Goal: Information Seeking & Learning: Learn about a topic

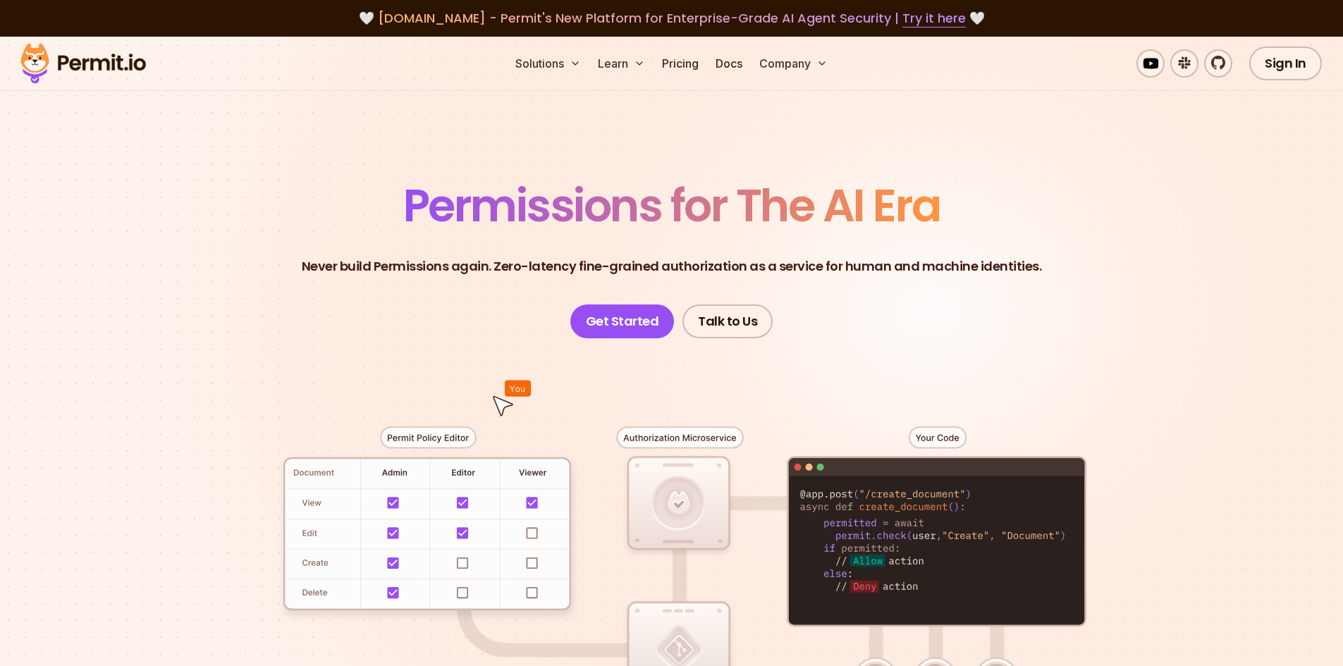
click at [480, 257] on p "Never build Permissions again. Zero-latency fine-grained authorization as a ser…" at bounding box center [672, 267] width 740 height 20
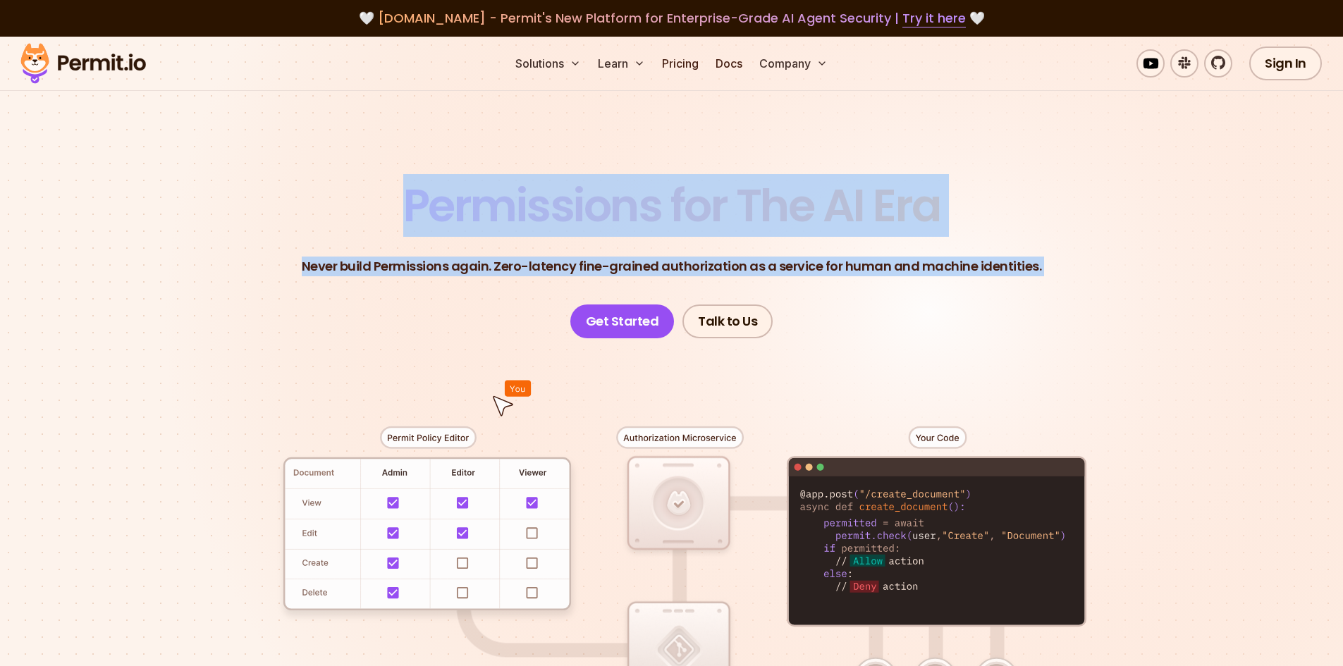
drag, startPoint x: 0, startPoint y: 0, endPoint x: 432, endPoint y: 196, distance: 474.6
click at [432, 196] on header "Permissions for The AI Era Never build Permissions again. Zero-latency fine-gra…" at bounding box center [671, 260] width 987 height 155
click at [432, 196] on span "Permissions for The AI Era" at bounding box center [671, 205] width 537 height 63
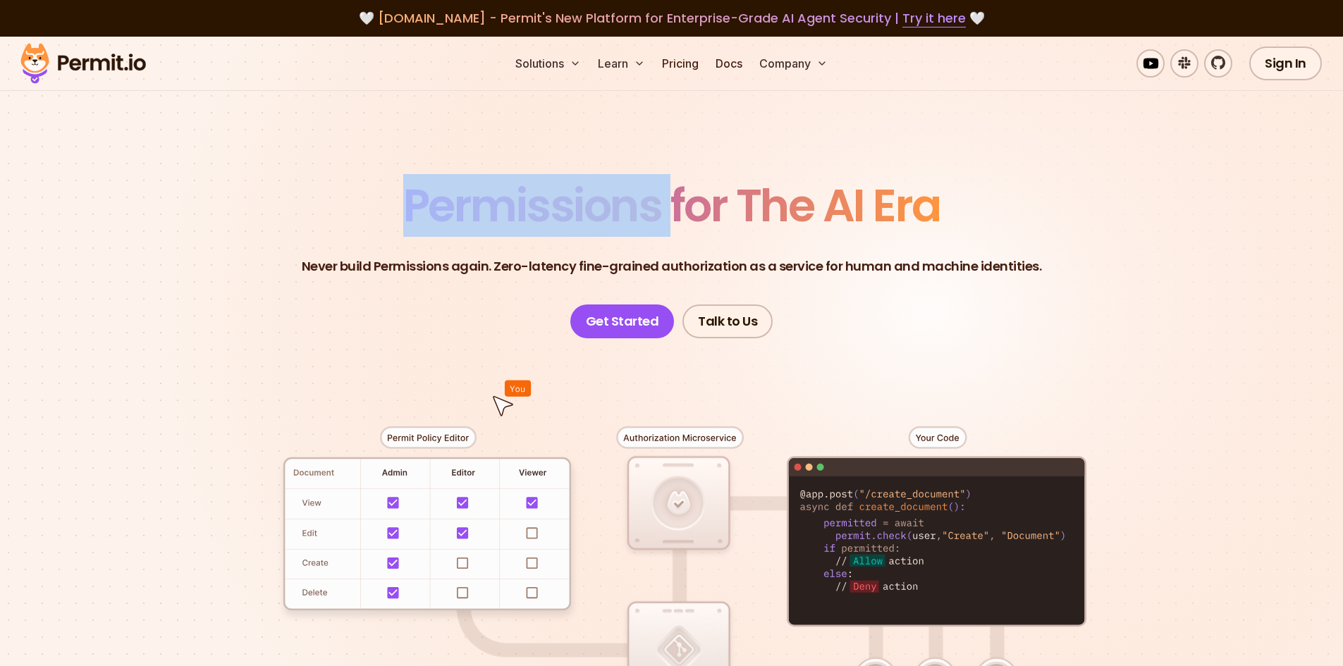
click at [432, 196] on span "Permissions for The AI Era" at bounding box center [671, 205] width 537 height 63
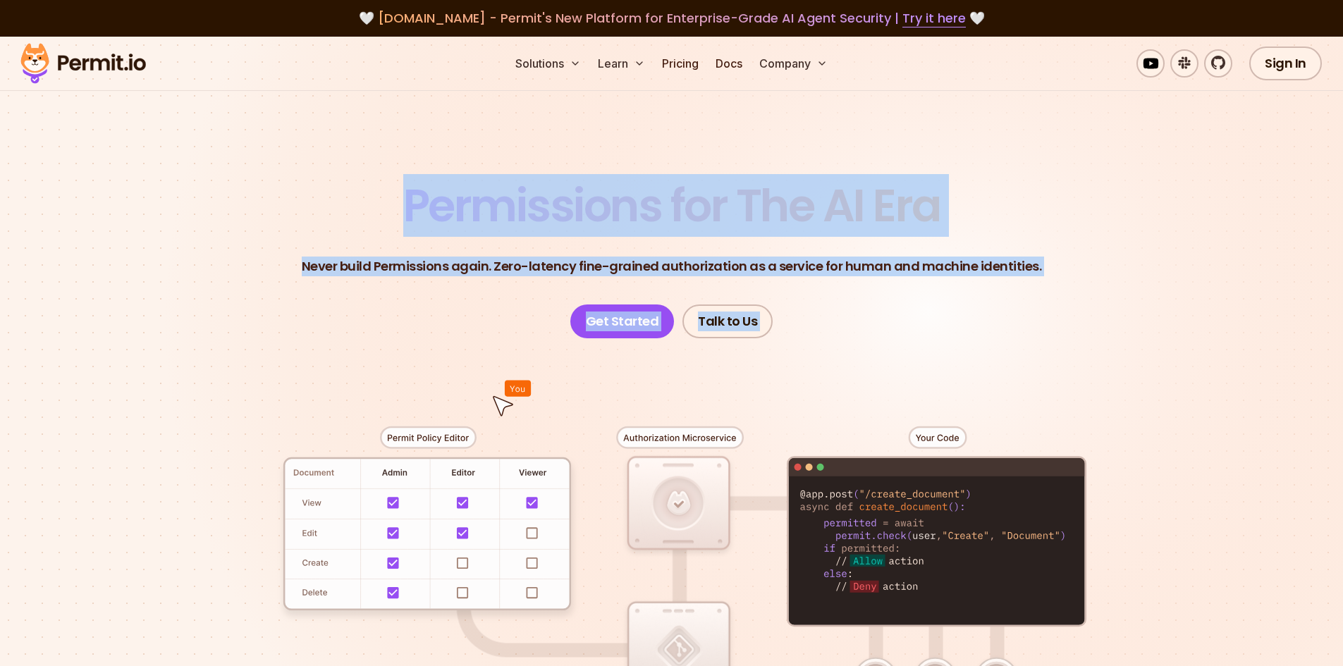
drag, startPoint x: 432, startPoint y: 196, endPoint x: 854, endPoint y: 353, distance: 450.0
click at [854, 353] on section "Permissions for The AI Era Never build Permissions again. Zero-latency fine-gra…" at bounding box center [671, 502] width 1343 height 931
click at [854, 353] on div at bounding box center [671, 597] width 987 height 519
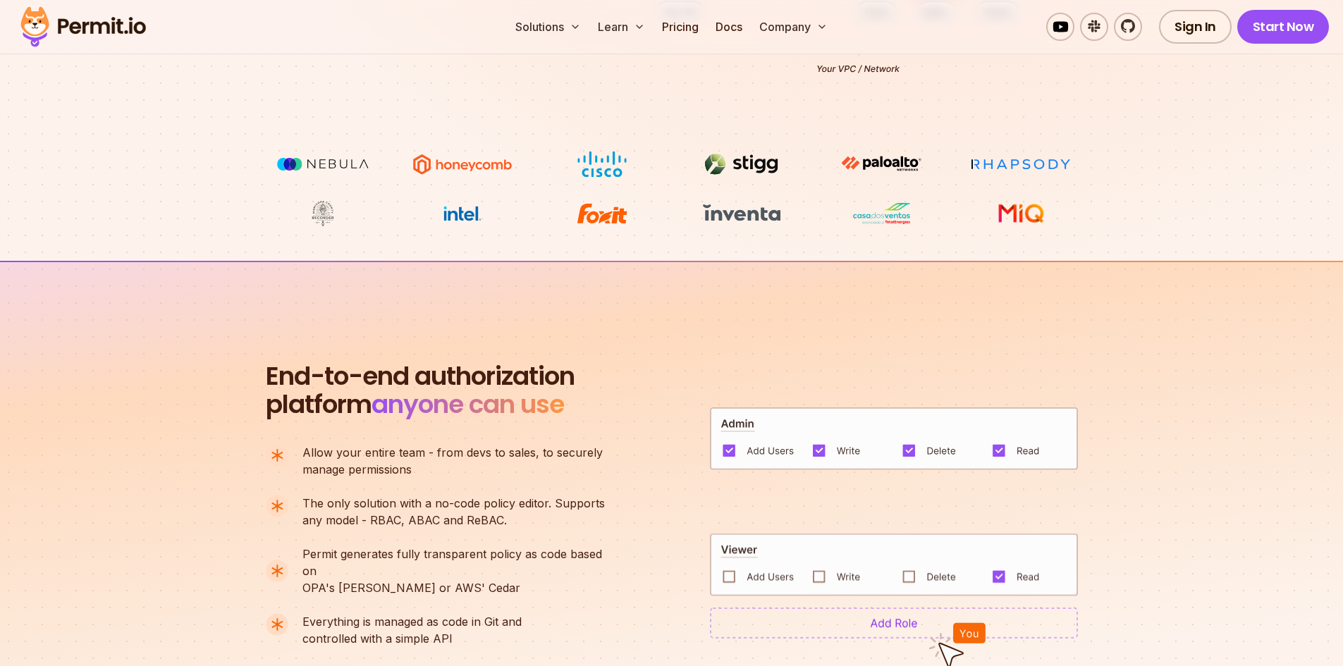
scroll to position [705, 0]
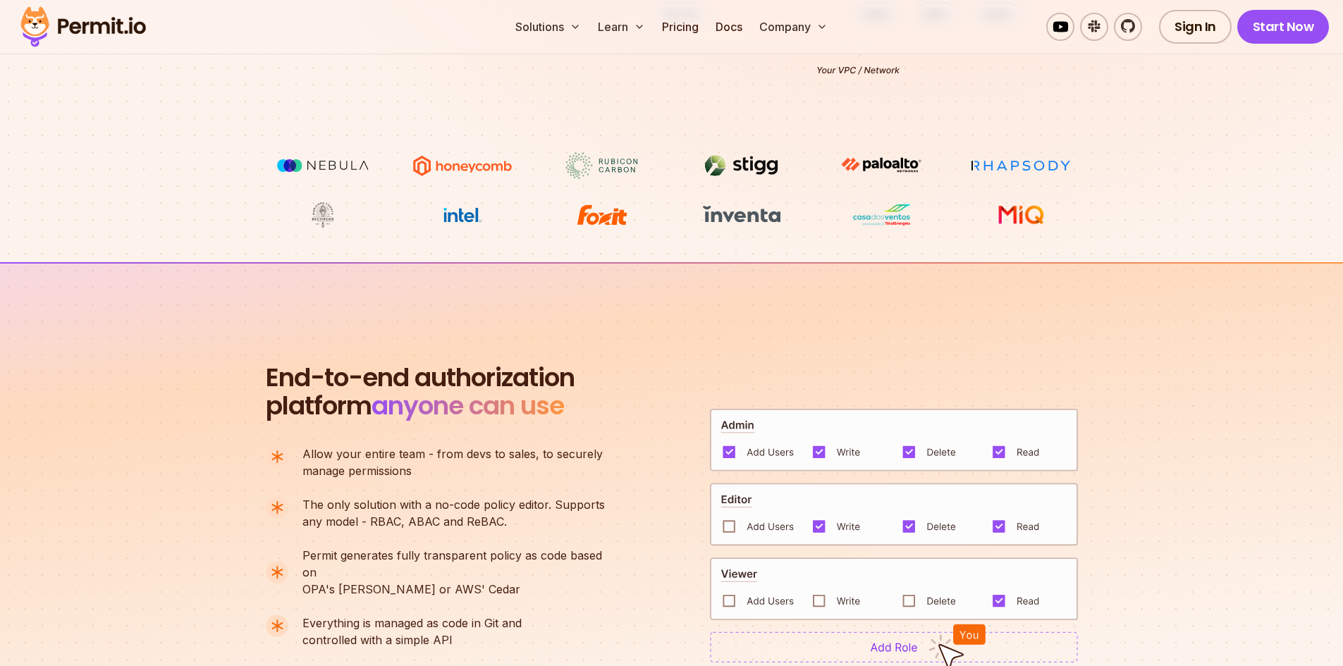
click at [439, 397] on span "anyone can use" at bounding box center [468, 406] width 192 height 36
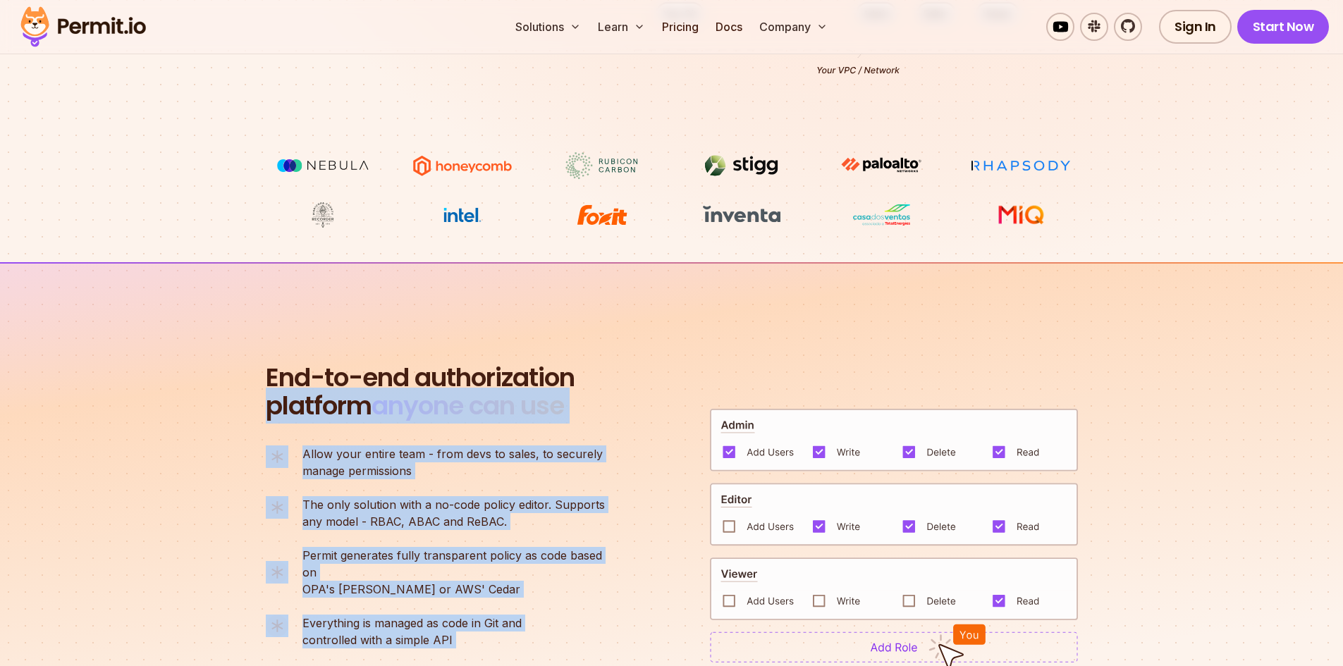
drag, startPoint x: 439, startPoint y: 397, endPoint x: 504, endPoint y: 622, distance: 234.1
click at [504, 622] on div "End-to-end authorization platform anyone can use A no-code authorization platfo…" at bounding box center [442, 536] width 353 height 344
click at [504, 622] on p "Everything is managed as code in Git and controlled with a simple API" at bounding box center [411, 632] width 219 height 34
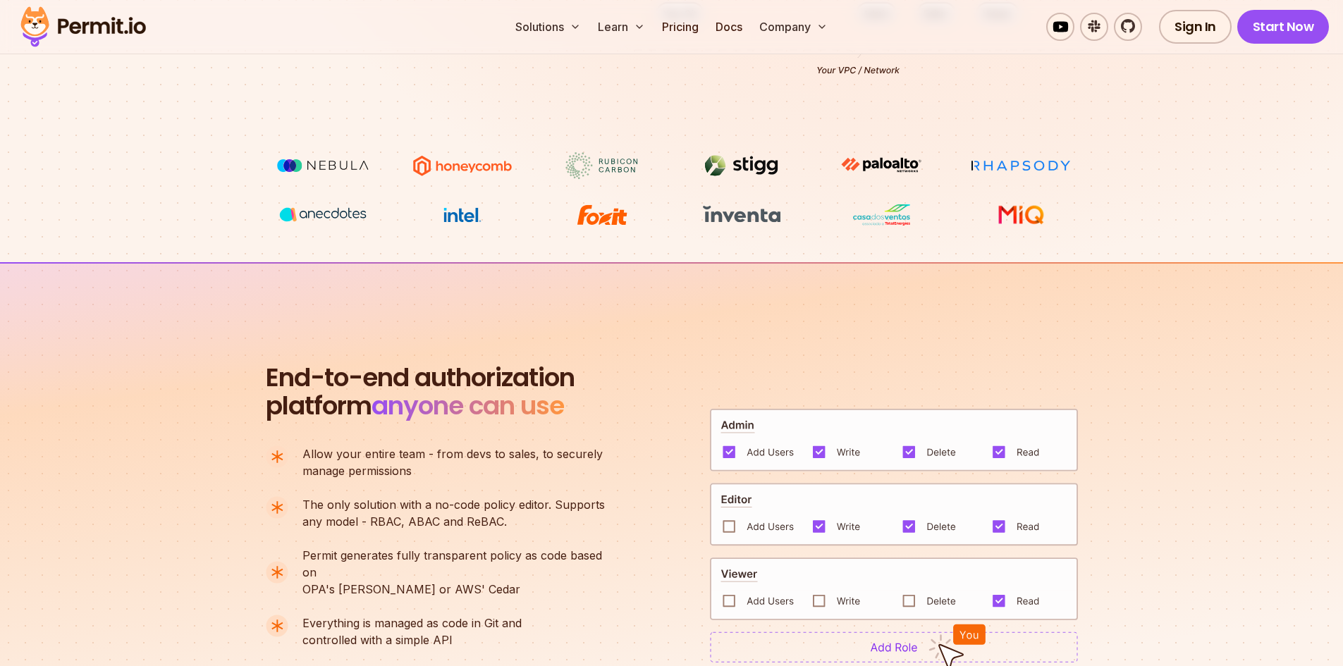
click at [504, 622] on p "Everything is managed as code in Git and controlled with a simple API" at bounding box center [411, 632] width 219 height 34
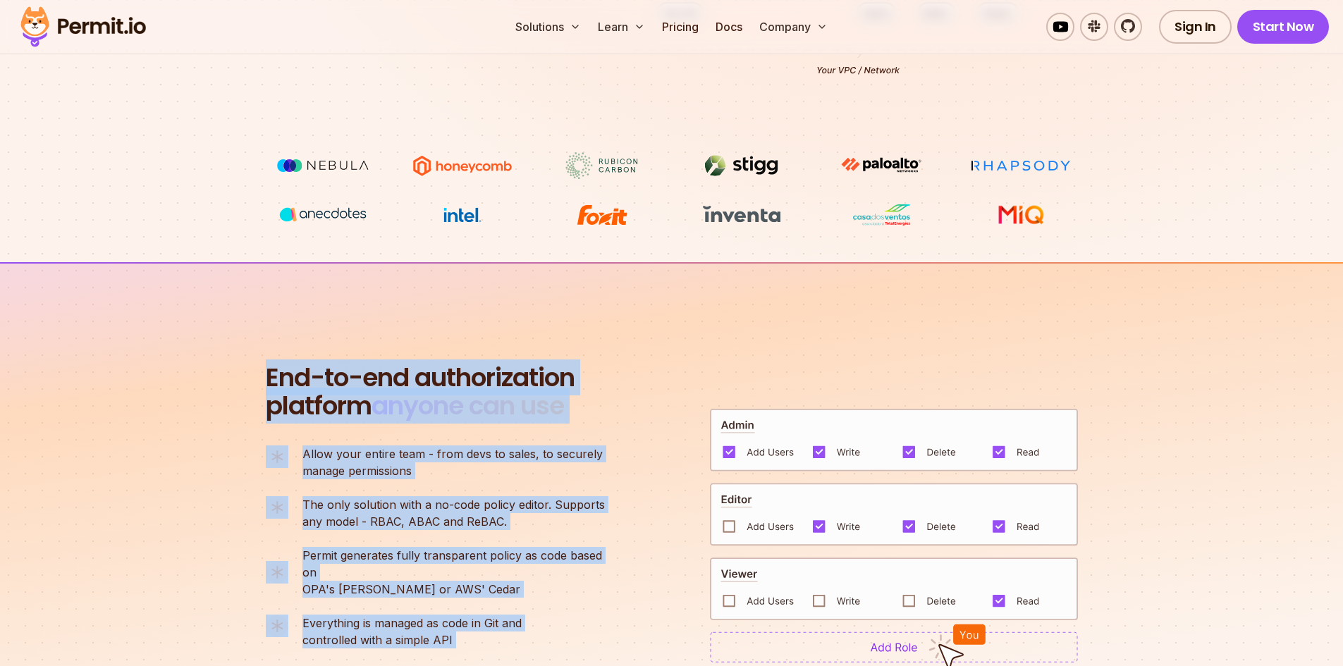
drag, startPoint x: 504, startPoint y: 622, endPoint x: 250, endPoint y: 384, distance: 348.2
click at [250, 384] on section "End-to-end authorization platform anyone can use A no-code authorization platfo…" at bounding box center [671, 518] width 1343 height 513
click at [249, 381] on section "End-to-end authorization platform anyone can use A no-code authorization platfo…" at bounding box center [671, 518] width 1343 height 513
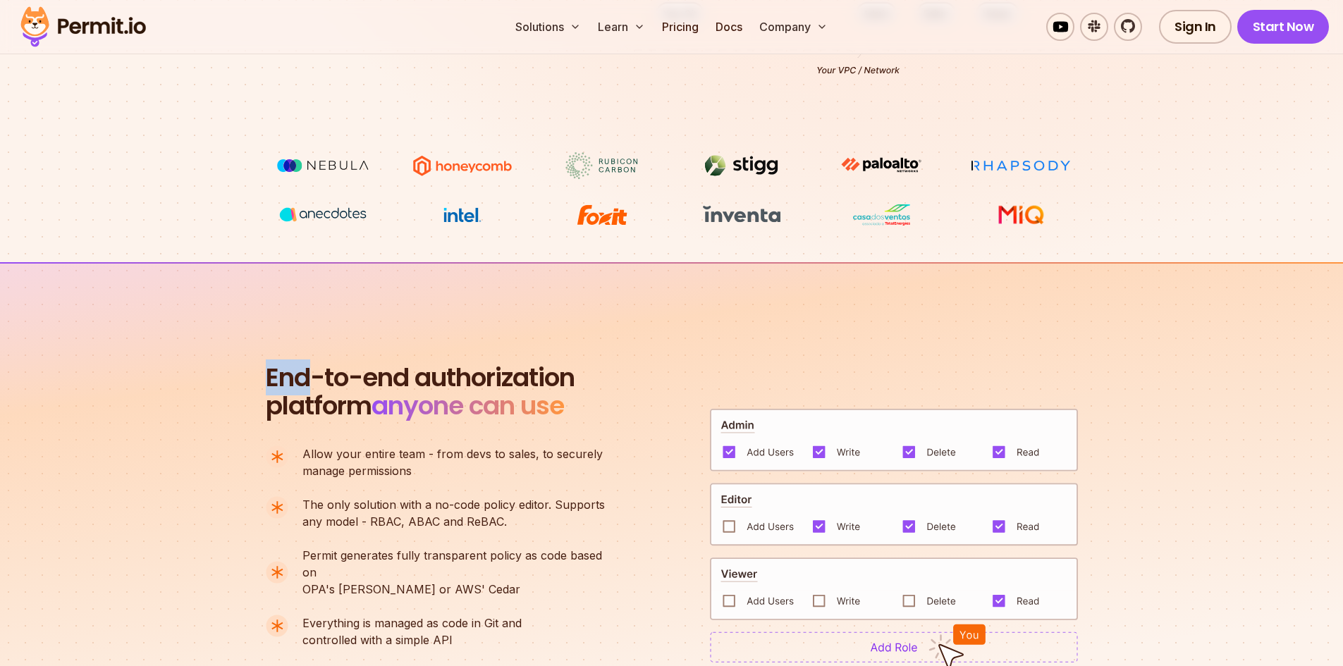
click at [249, 381] on section "End-to-end authorization platform anyone can use A no-code authorization platfo…" at bounding box center [671, 518] width 1343 height 513
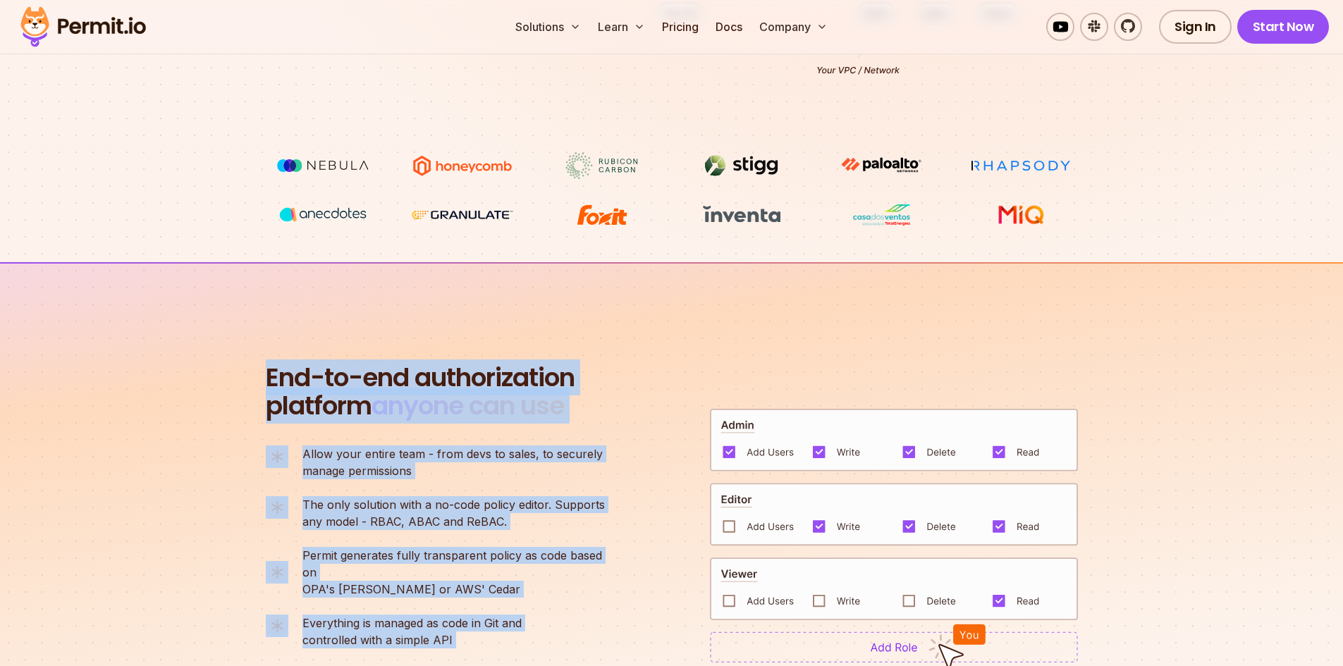
drag, startPoint x: 249, startPoint y: 381, endPoint x: 569, endPoint y: 651, distance: 418.3
click at [569, 651] on section "End-to-end authorization platform anyone can use A no-code authorization platfo…" at bounding box center [671, 518] width 1343 height 513
click at [613, 515] on li "The only solution with a no-code policy editor. Supports any model - RBAC, ABAC…" at bounding box center [441, 513] width 351 height 34
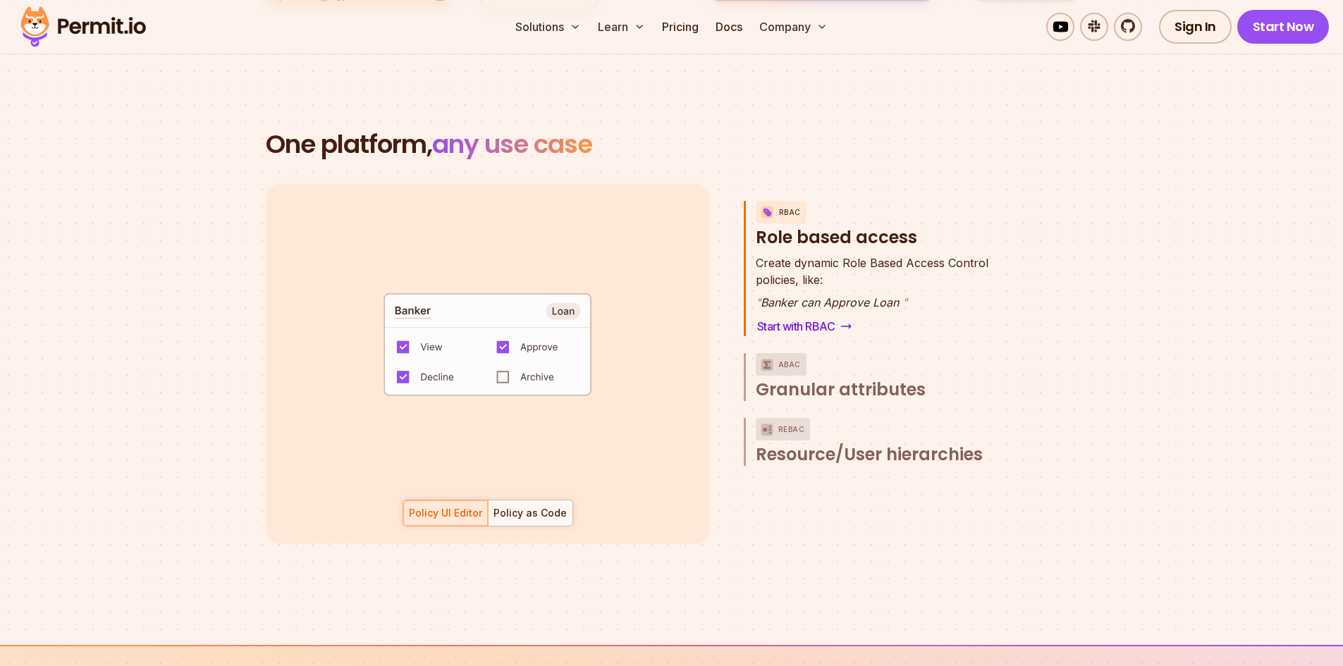
scroll to position [1974, 0]
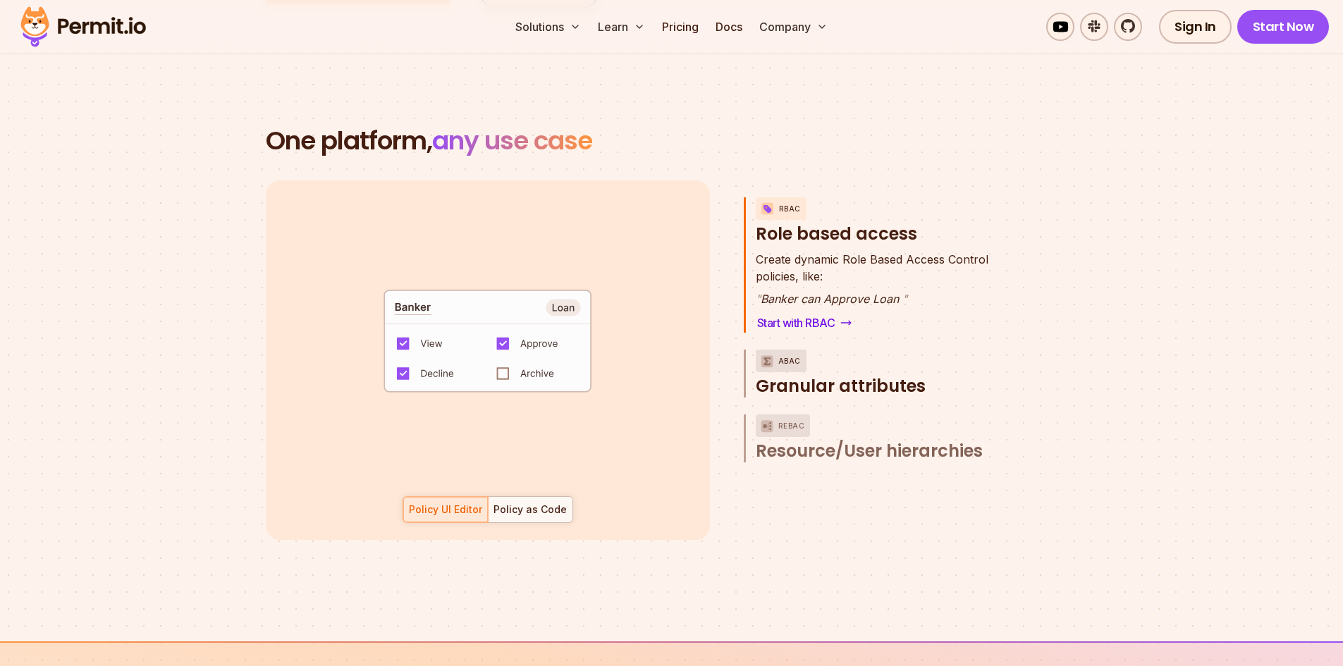
click at [883, 375] on span "Granular attributes" at bounding box center [841, 386] width 170 height 23
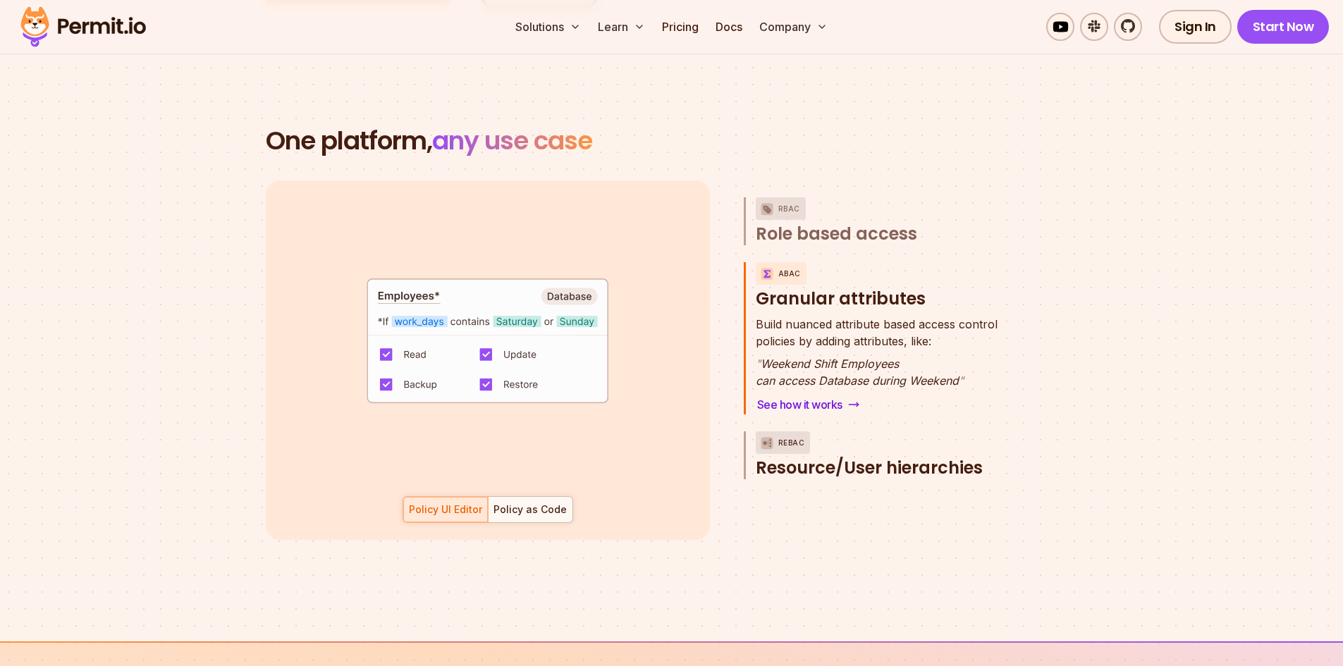
click at [890, 457] on span "Resource/User hierarchies" at bounding box center [869, 468] width 227 height 23
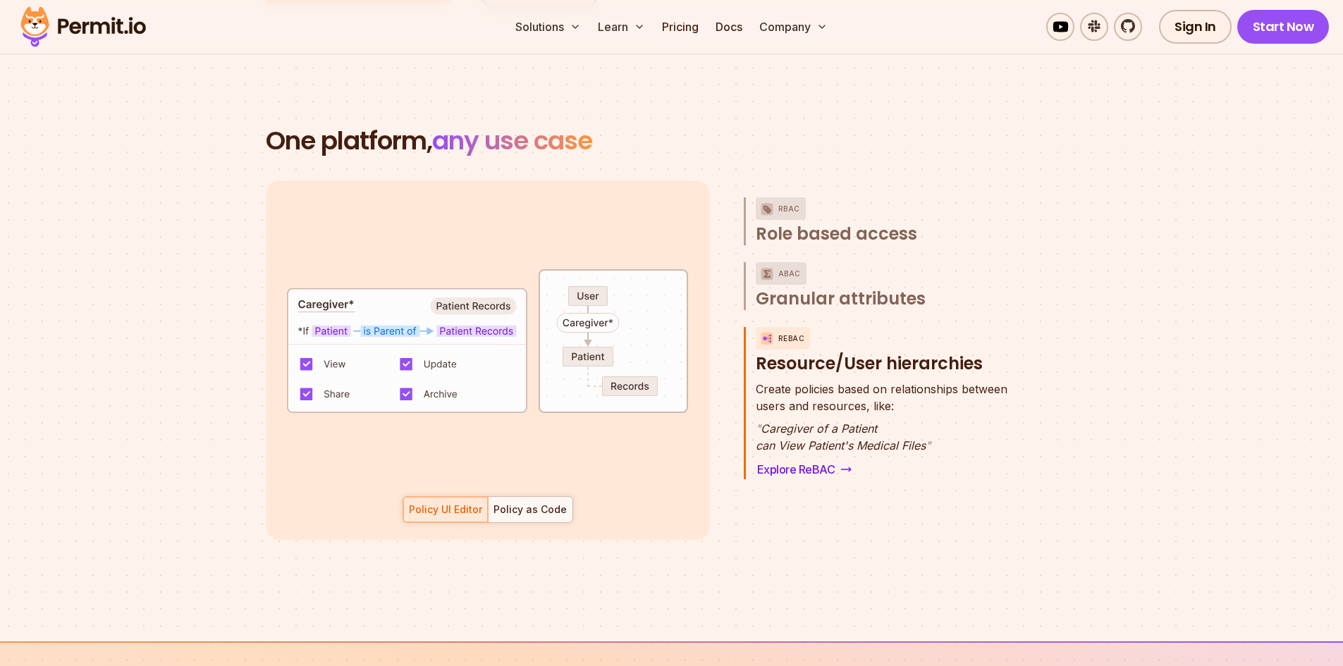
click at [878, 381] on span "Create policies based on relationships between" at bounding box center [882, 389] width 252 height 17
click at [877, 288] on span "Granular attributes" at bounding box center [841, 299] width 170 height 23
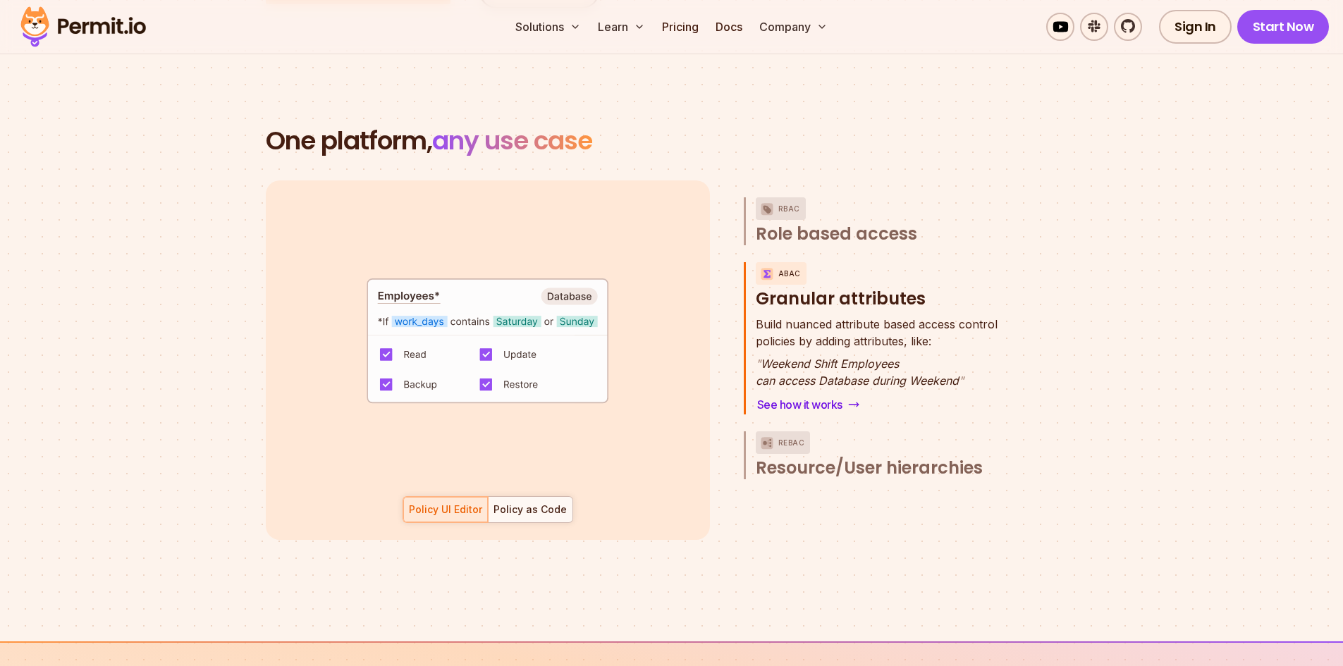
click at [862, 331] on p "Build nuanced attribute based access control policies by adding attributes, lik…" at bounding box center [877, 333] width 242 height 34
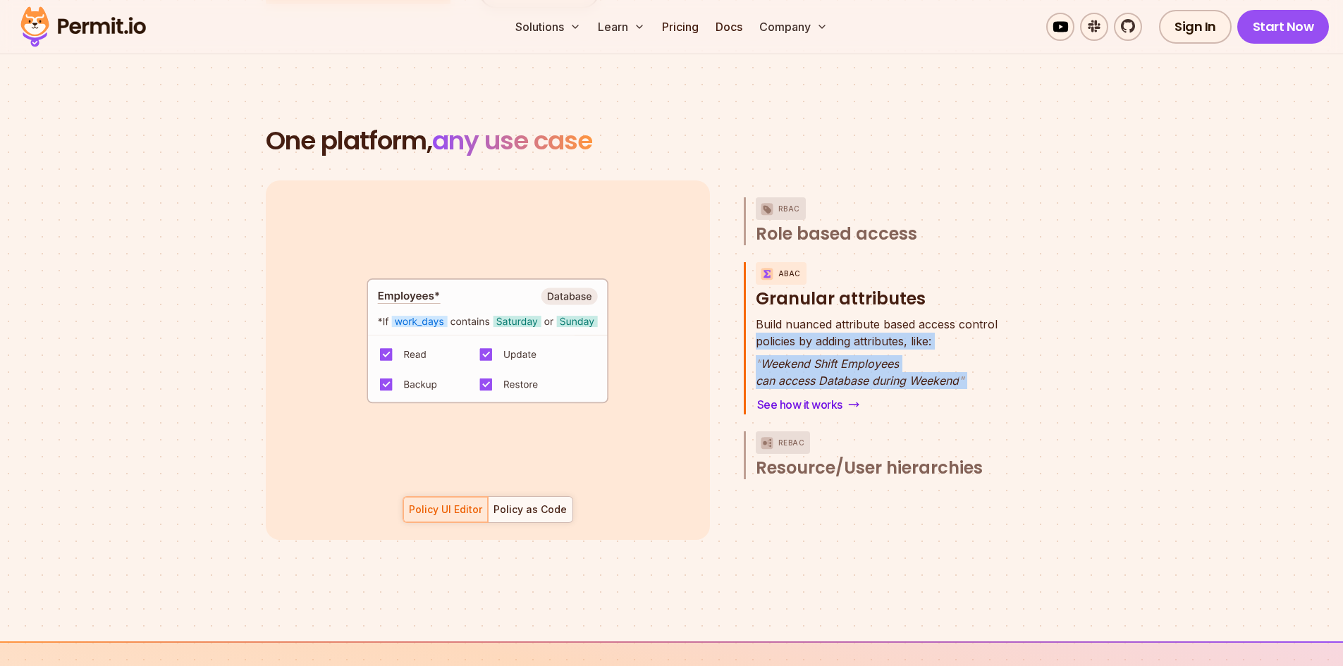
drag, startPoint x: 862, startPoint y: 331, endPoint x: 893, endPoint y: 368, distance: 48.0
click at [893, 368] on div "Build nuanced attribute based access control policies by adding attributes, lik…" at bounding box center [877, 352] width 242 height 73
click at [893, 368] on p "" Weekend Shift Employees can access Database during Weekend "" at bounding box center [877, 372] width 242 height 34
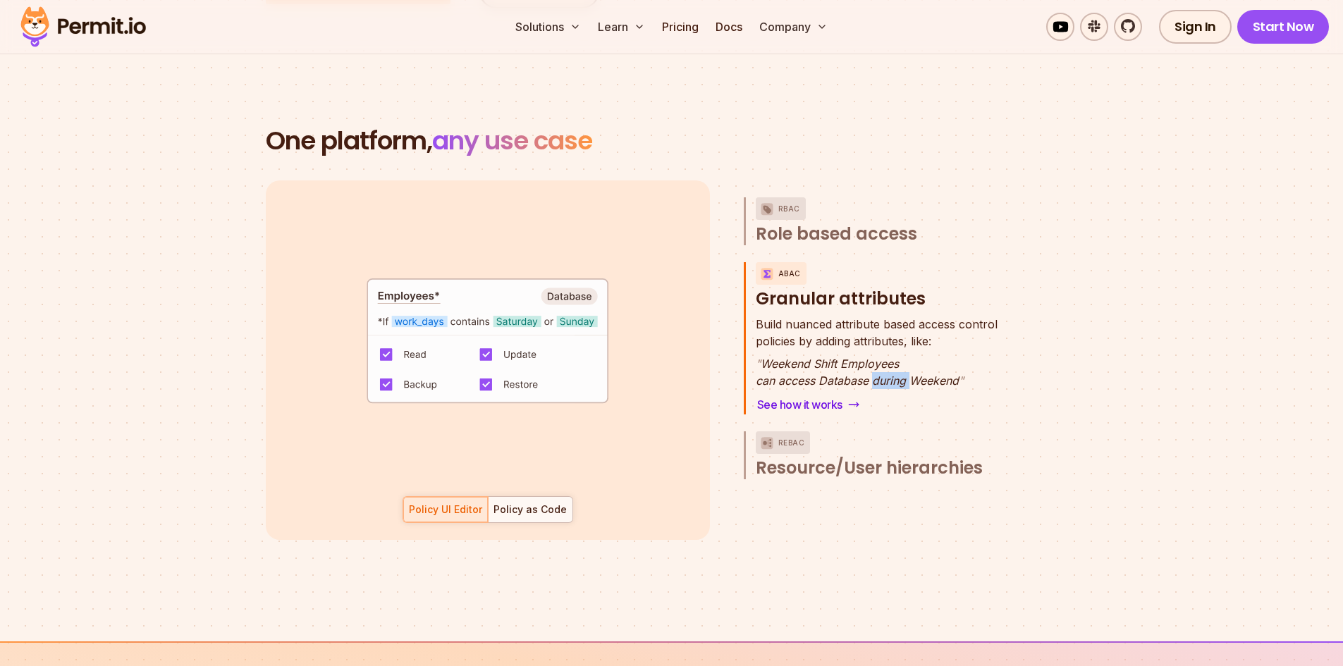
click at [893, 368] on p "" Weekend Shift Employees can access Database during Weekend "" at bounding box center [877, 372] width 242 height 34
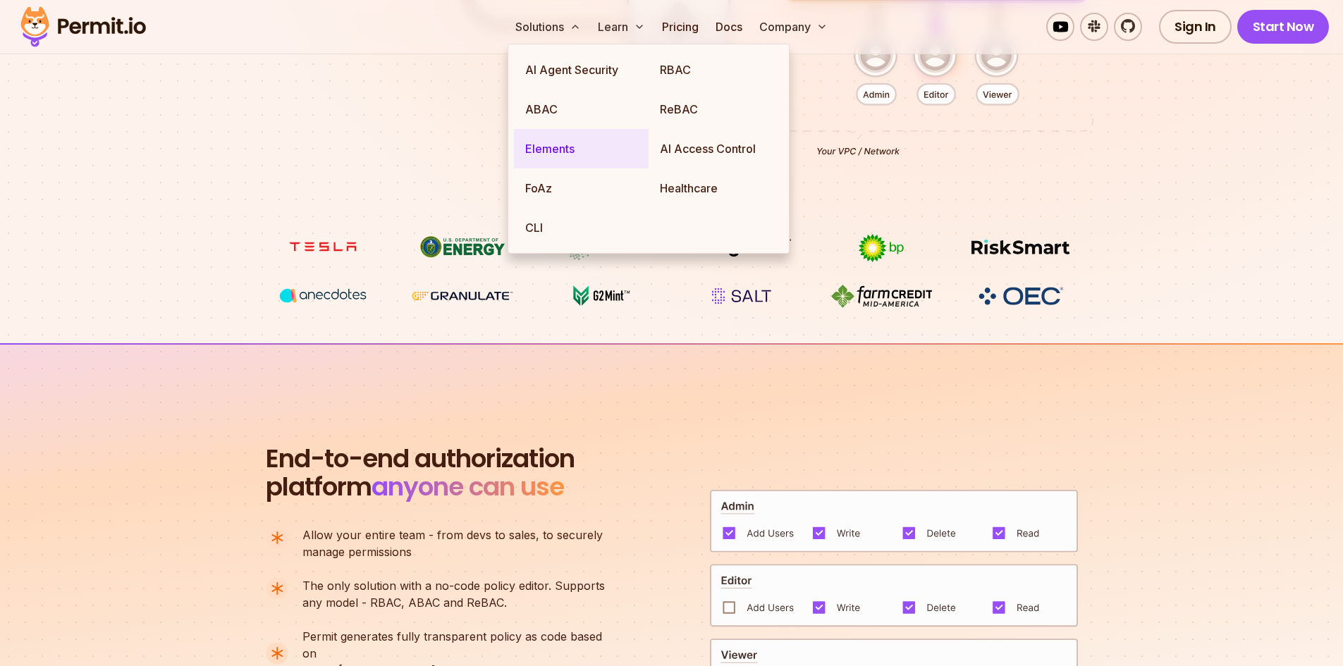
scroll to position [0, 0]
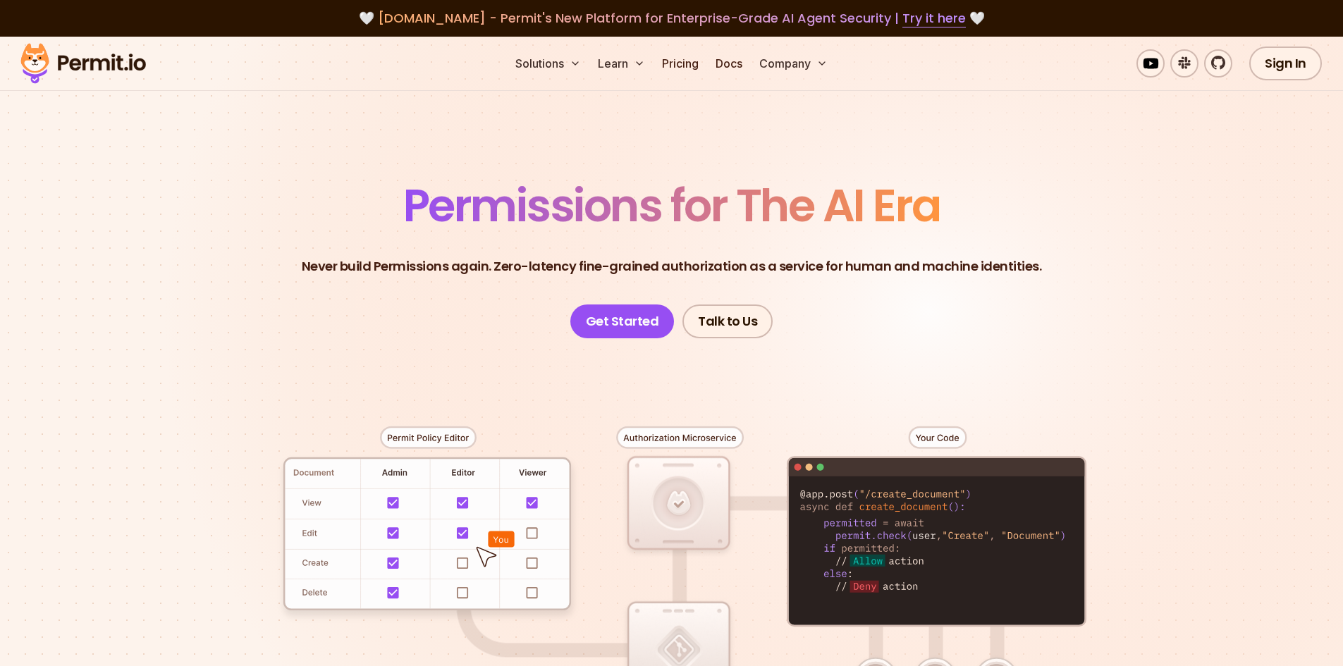
click at [331, 138] on section "Permissions for The AI Era Never build Permissions again. Zero-latency fine-gra…" at bounding box center [671, 502] width 1343 height 931
click at [694, 69] on link "Pricing" at bounding box center [680, 63] width 48 height 28
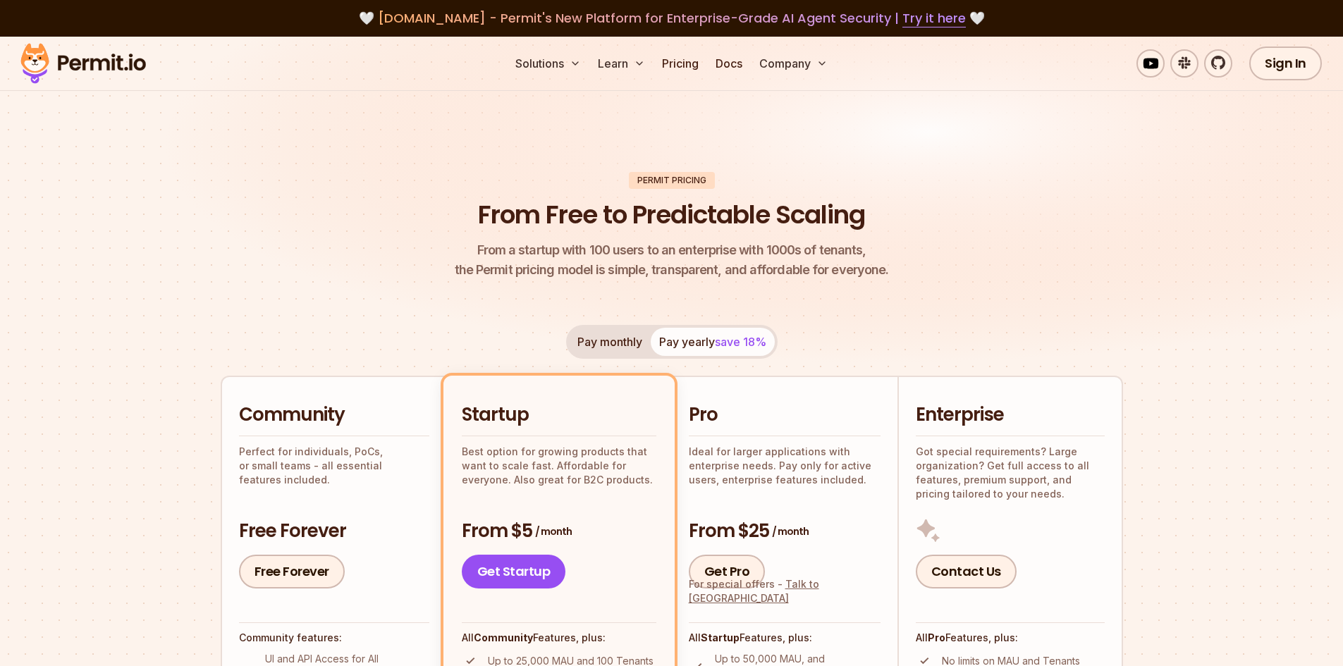
click at [601, 344] on button "Pay monthly" at bounding box center [610, 342] width 82 height 28
click at [690, 348] on button "Pay yearly save 18%" at bounding box center [713, 342] width 124 height 28
drag, startPoint x: 152, startPoint y: 71, endPoint x: 94, endPoint y: 71, distance: 58.5
click at [152, 71] on div "Solutions Learn Pricing Docs Company Sign In Start Now" at bounding box center [671, 64] width 1343 height 54
click at [94, 71] on img at bounding box center [83, 63] width 138 height 48
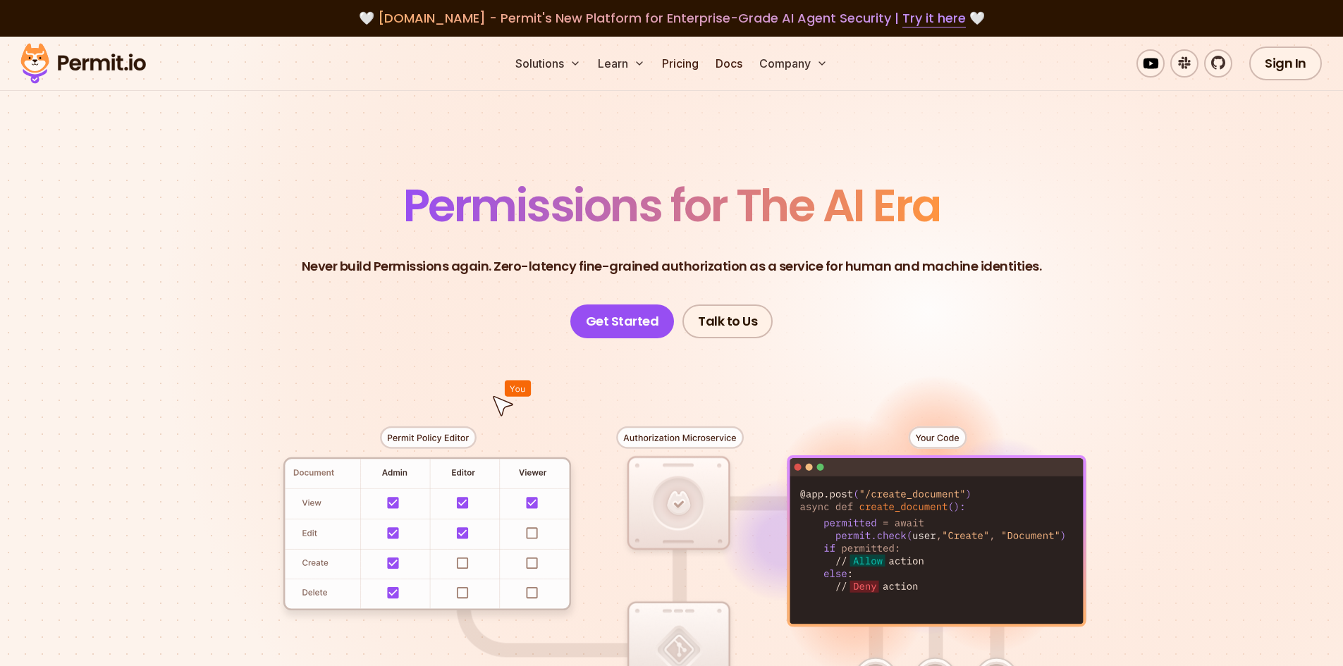
click at [693, 514] on div at bounding box center [671, 597] width 987 height 519
click at [696, 469] on div at bounding box center [671, 597] width 987 height 519
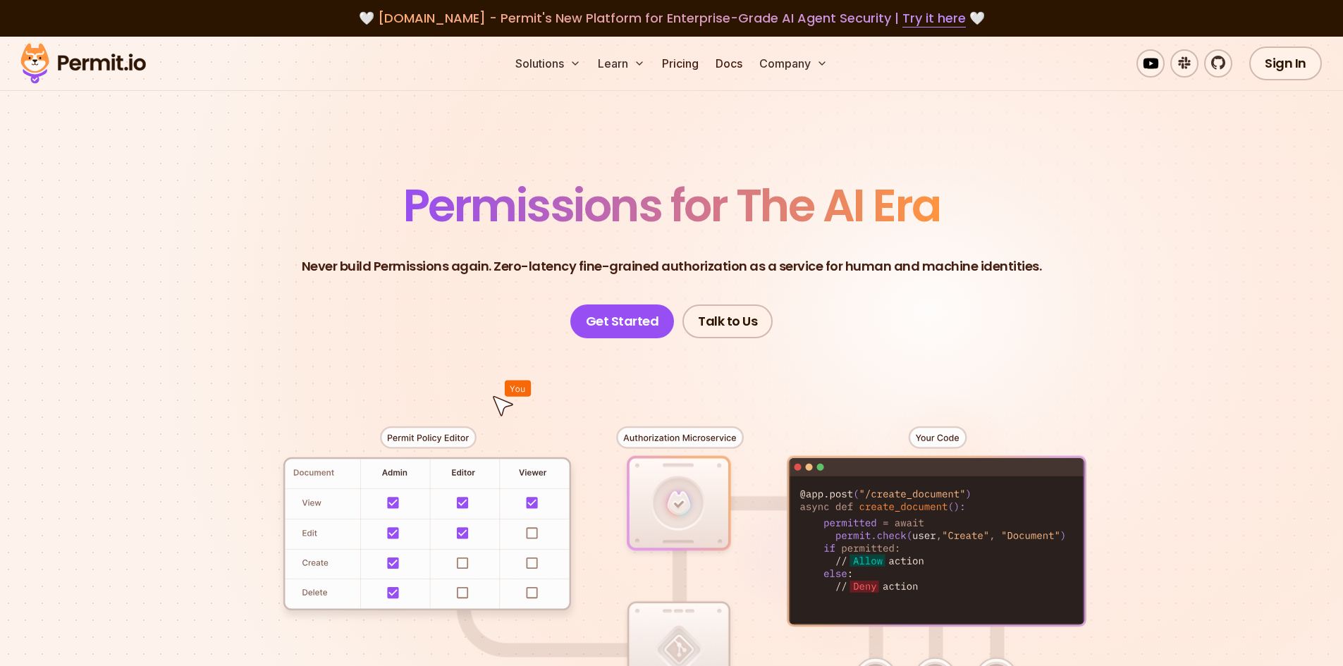
click at [707, 434] on div at bounding box center [671, 597] width 987 height 519
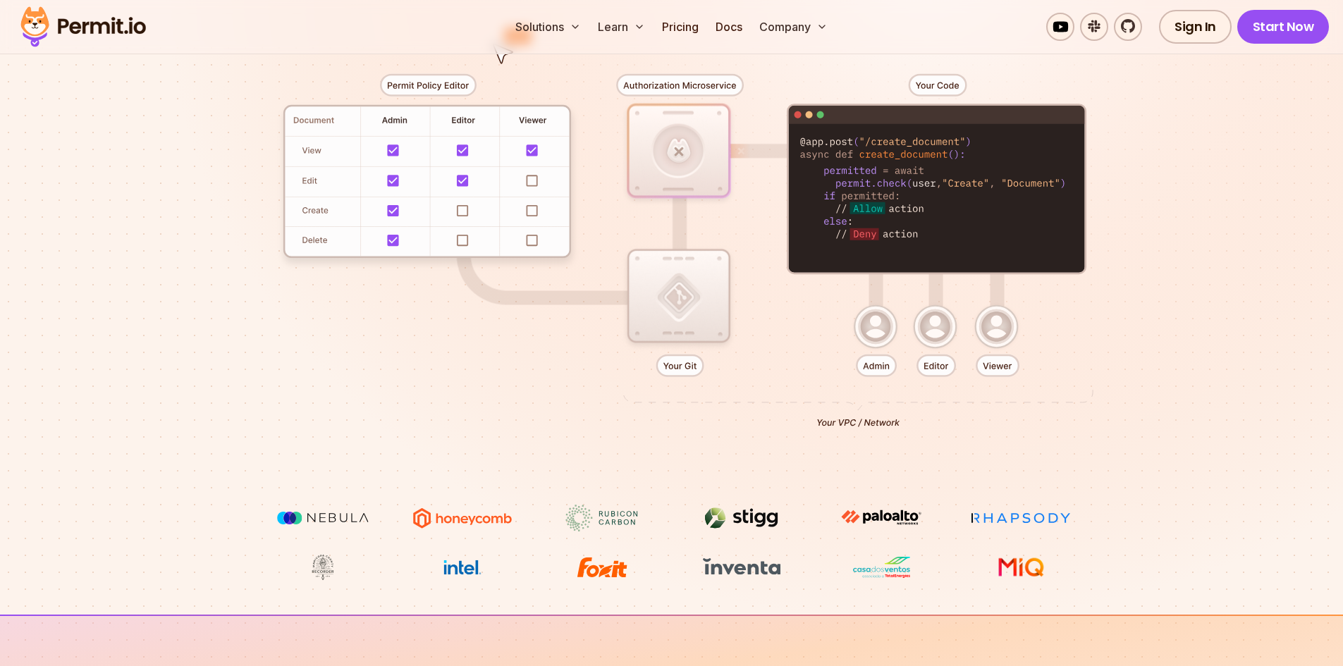
click at [686, 285] on div at bounding box center [671, 245] width 987 height 519
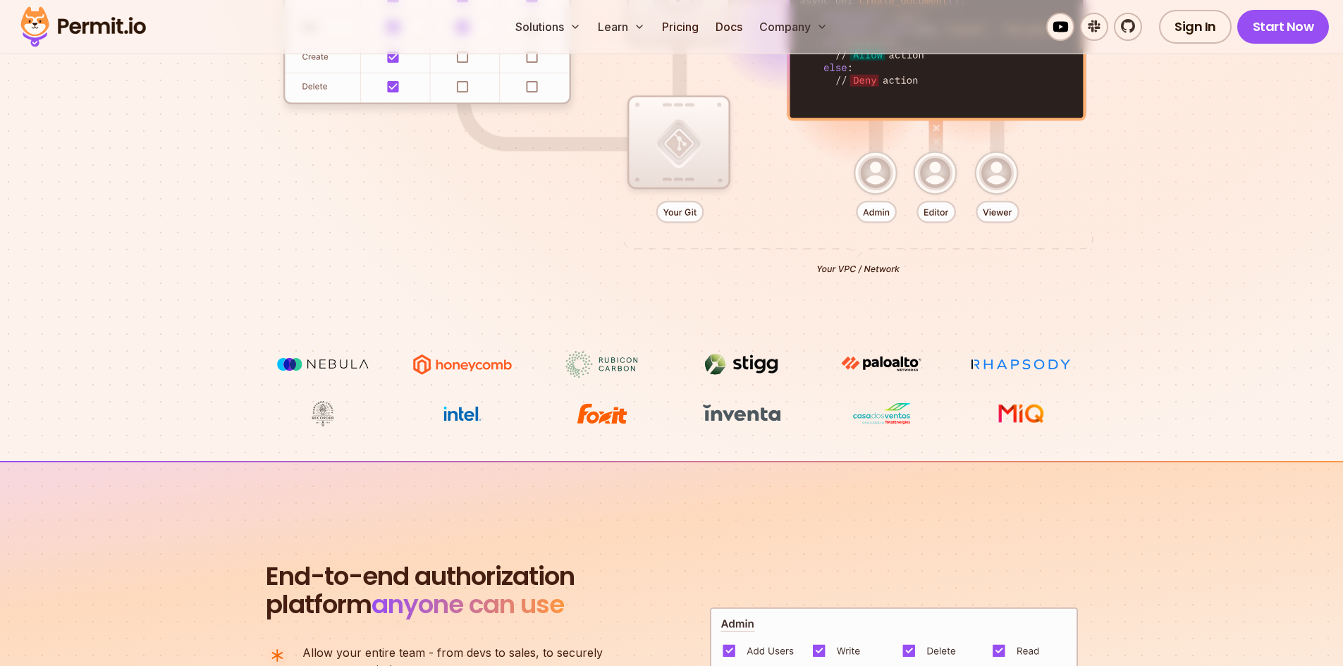
scroll to position [776, 0]
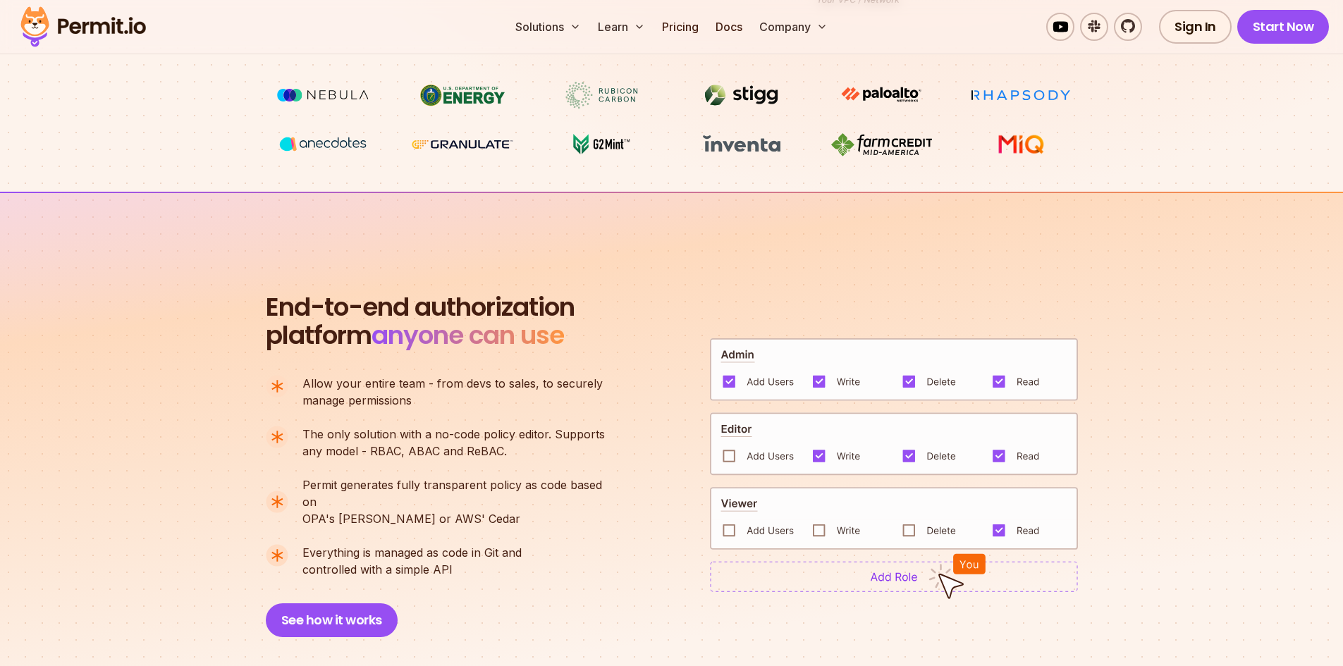
click at [517, 400] on p "Allow your entire team - from devs to sales, to securely manage permissions" at bounding box center [452, 392] width 300 height 34
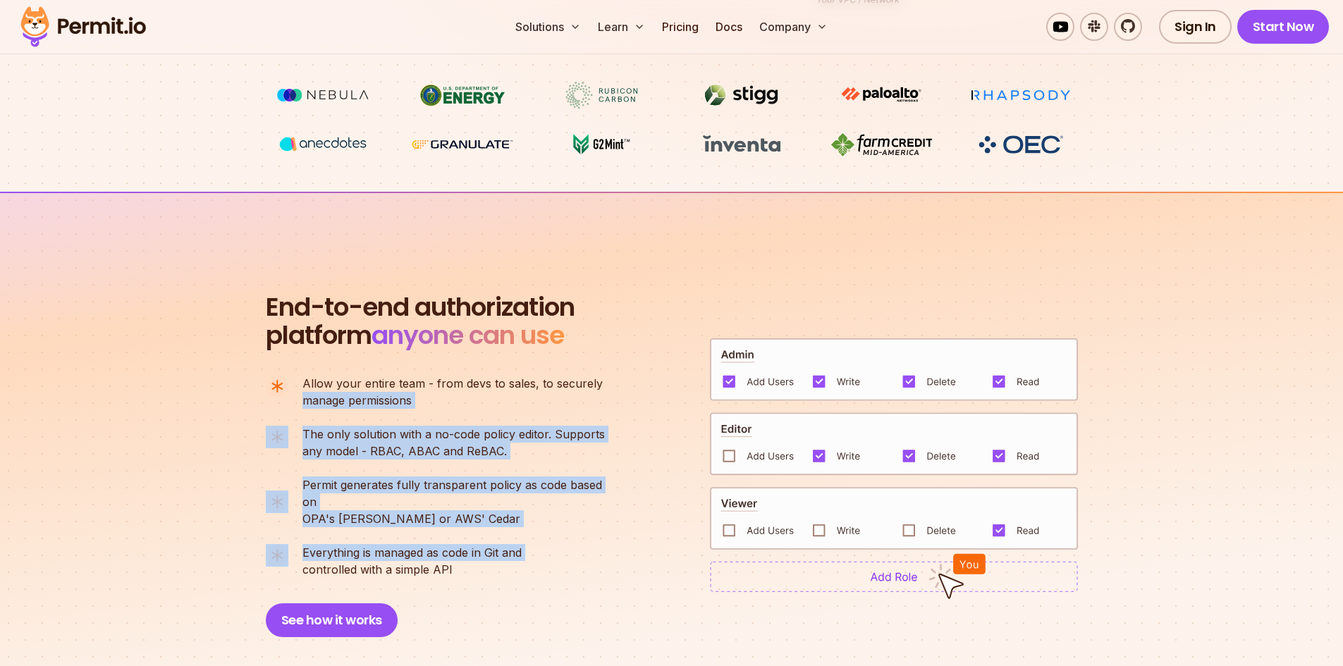
drag, startPoint x: 517, startPoint y: 400, endPoint x: 573, endPoint y: 526, distance: 138.2
click at [573, 526] on ul "Allow your entire team - from devs to sales, to securely manage permissions The…" at bounding box center [441, 476] width 351 height 203
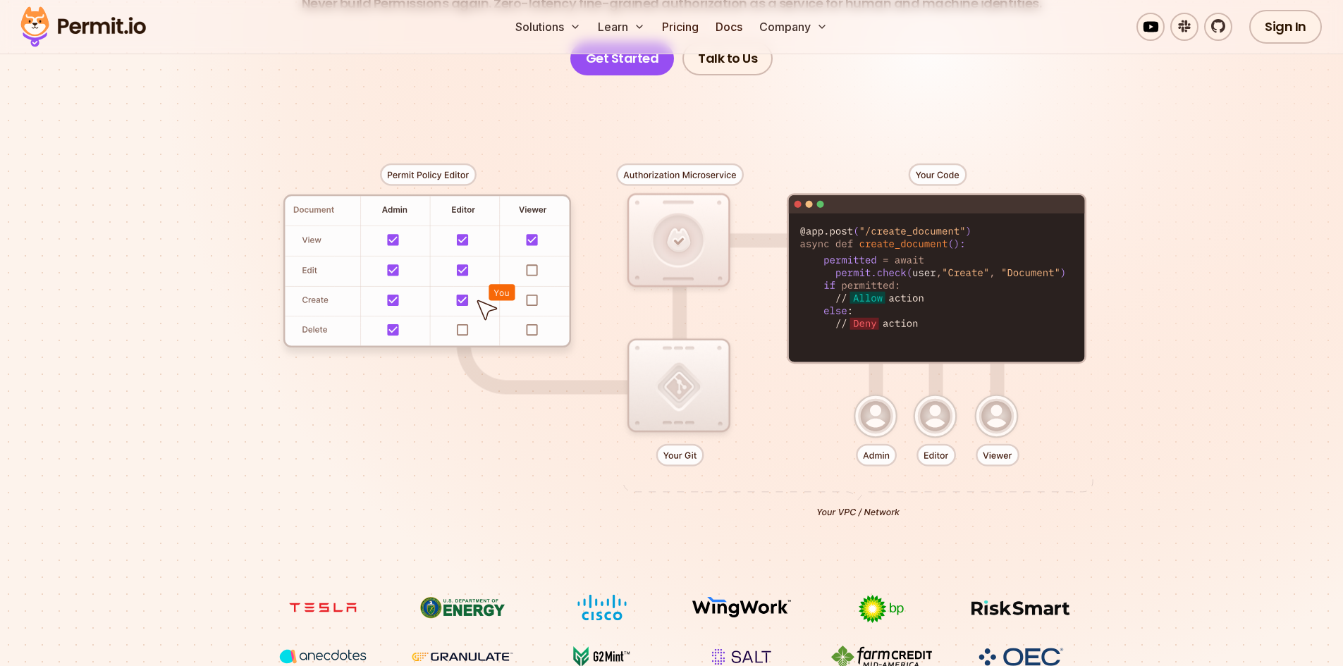
scroll to position [282, 0]
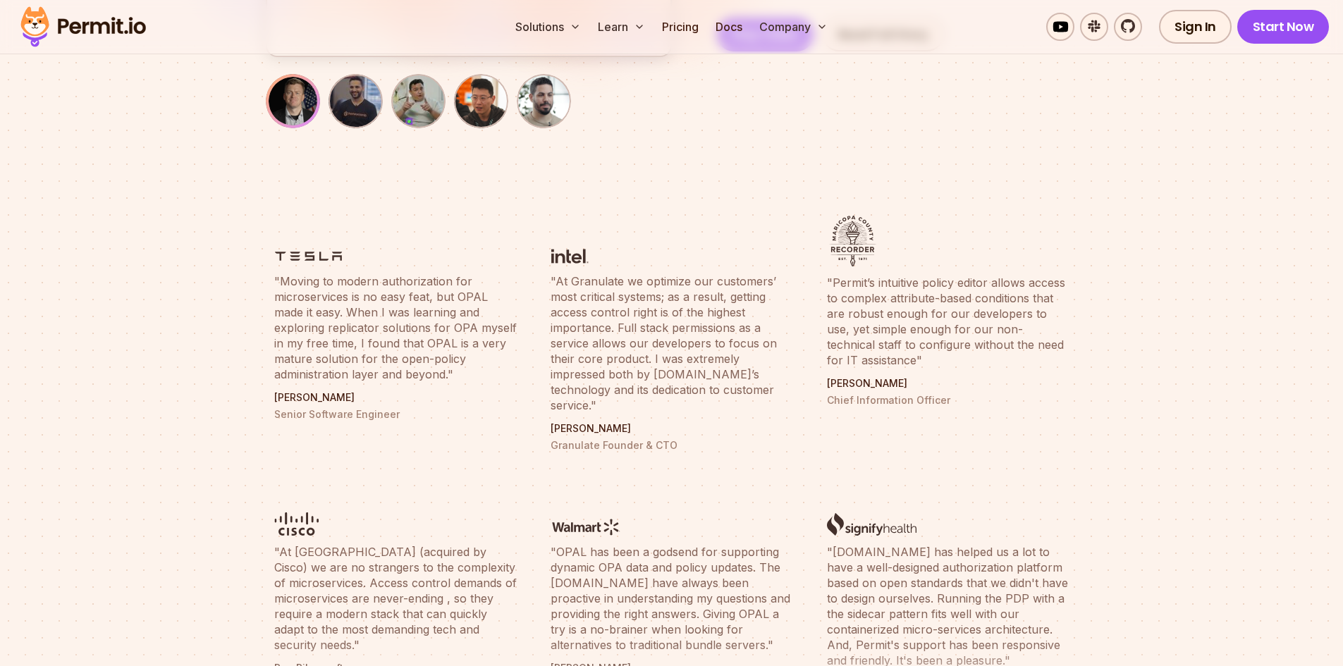
scroll to position [282, 0]
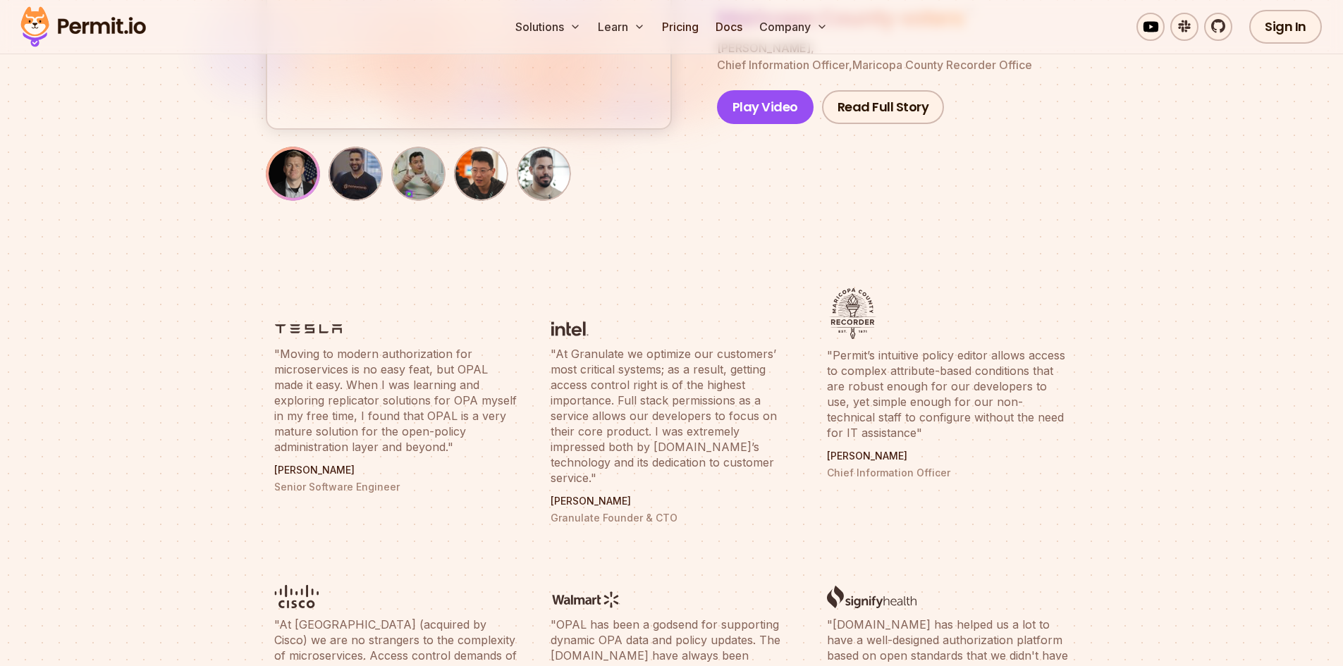
click at [608, 476] on li ""At Granulate we optimize our customers’ most critical systems; as a result, ge…" at bounding box center [671, 407] width 259 height 254
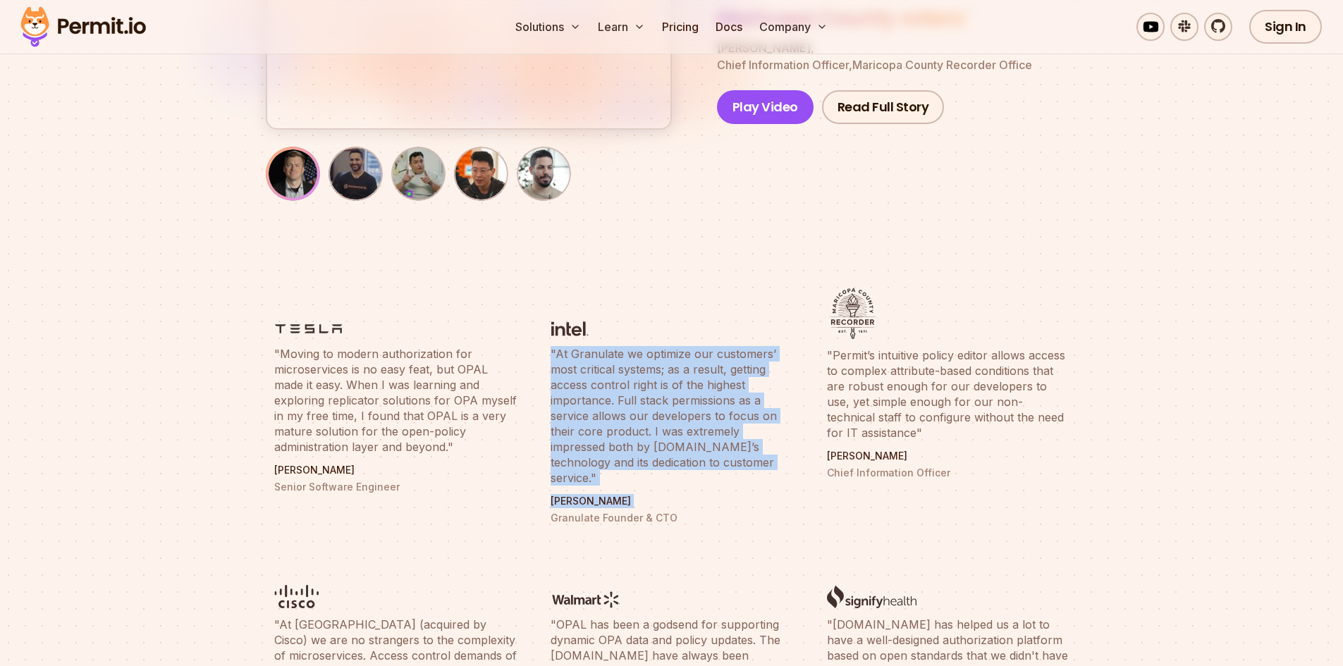
drag, startPoint x: 608, startPoint y: 476, endPoint x: 650, endPoint y: 379, distance: 105.2
click at [650, 379] on li ""At Granulate we optimize our customers’ most critical systems; as a result, ge…" at bounding box center [671, 407] width 259 height 254
click at [650, 379] on blockquote ""At Granulate we optimize our customers’ most critical systems; as a result, ge…" at bounding box center [672, 416] width 243 height 140
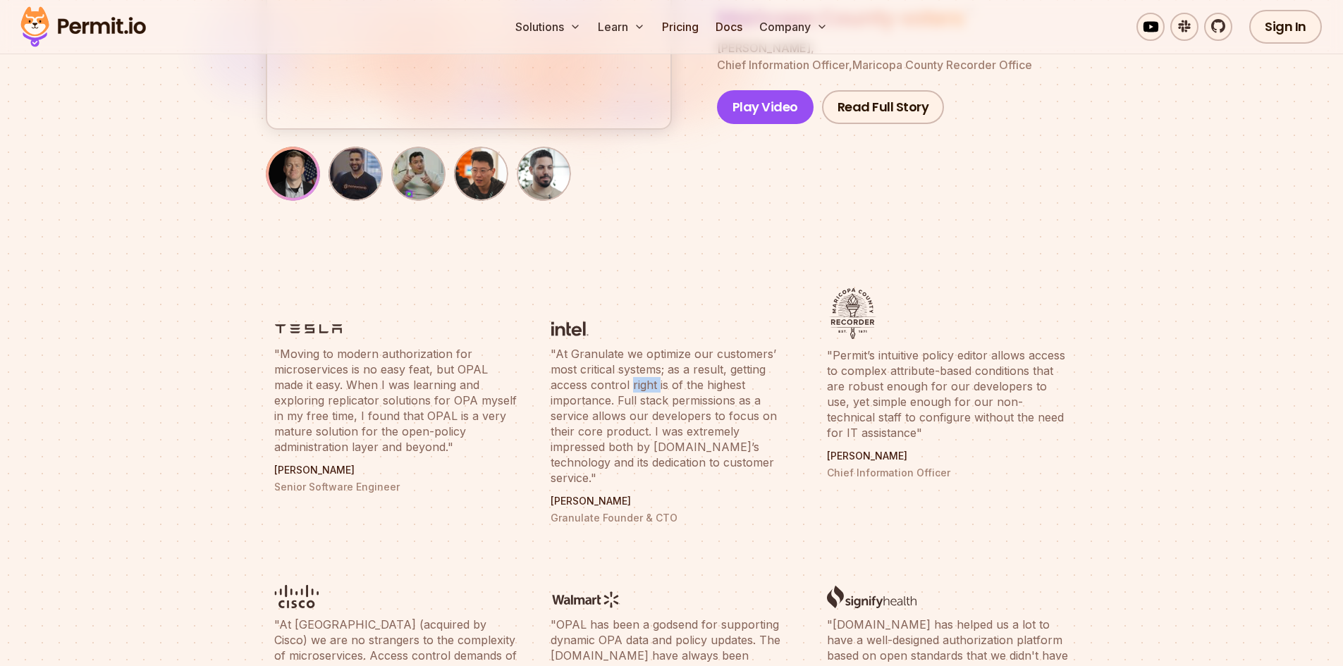
click at [650, 379] on blockquote ""At Granulate we optimize our customers’ most critical systems; as a result, ge…" at bounding box center [672, 416] width 243 height 140
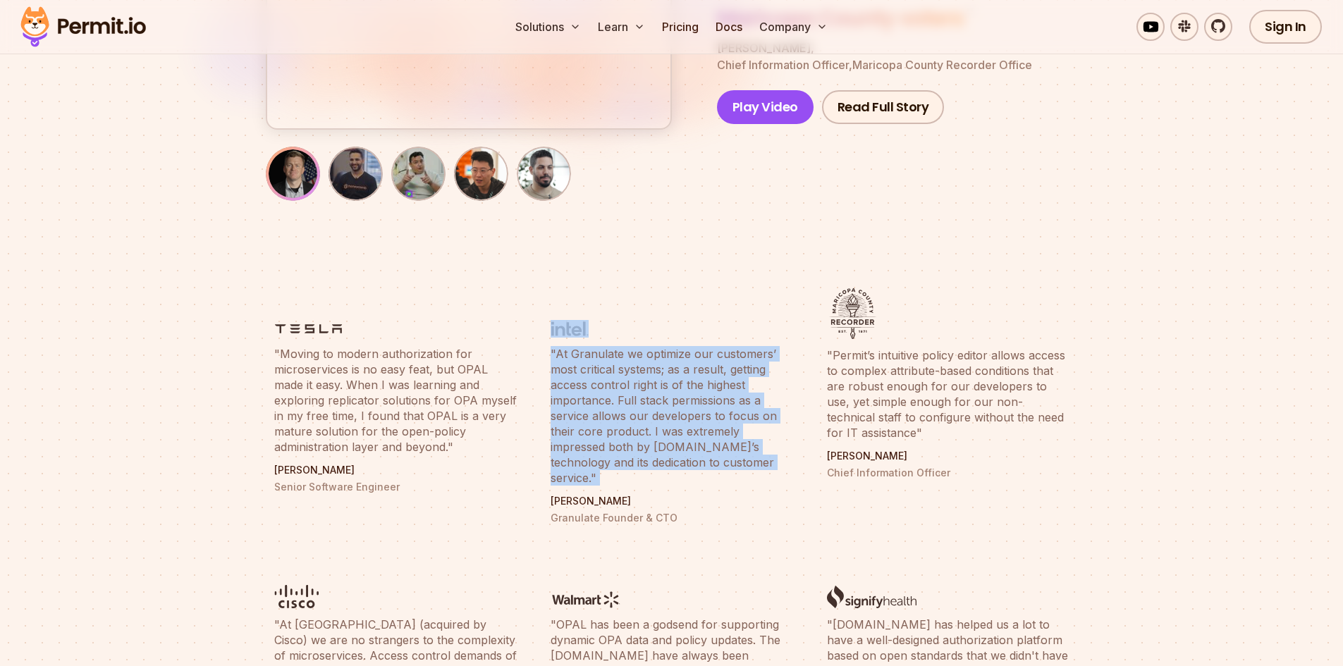
drag, startPoint x: 650, startPoint y: 379, endPoint x: 623, endPoint y: 333, distance: 53.1
click at [623, 333] on li ""At Granulate we optimize our customers’ most critical systems; as a result, ge…" at bounding box center [671, 407] width 259 height 254
click at [623, 333] on figure at bounding box center [672, 312] width 243 height 49
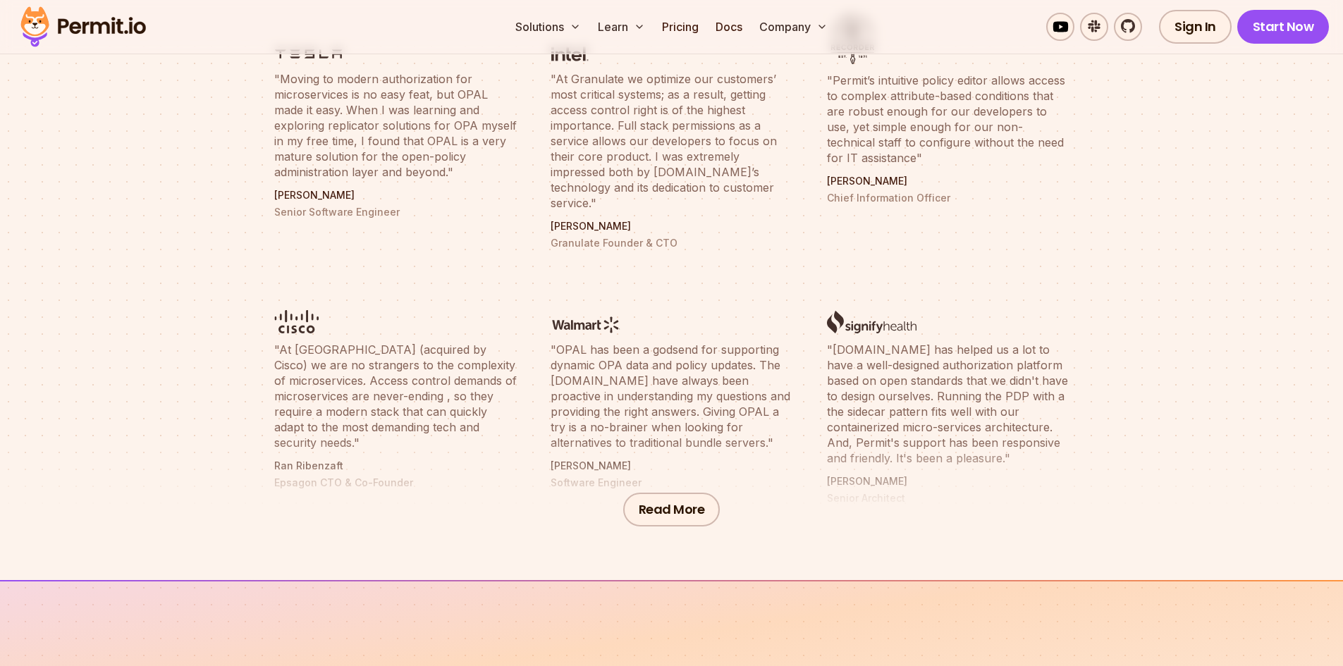
scroll to position [564, 0]
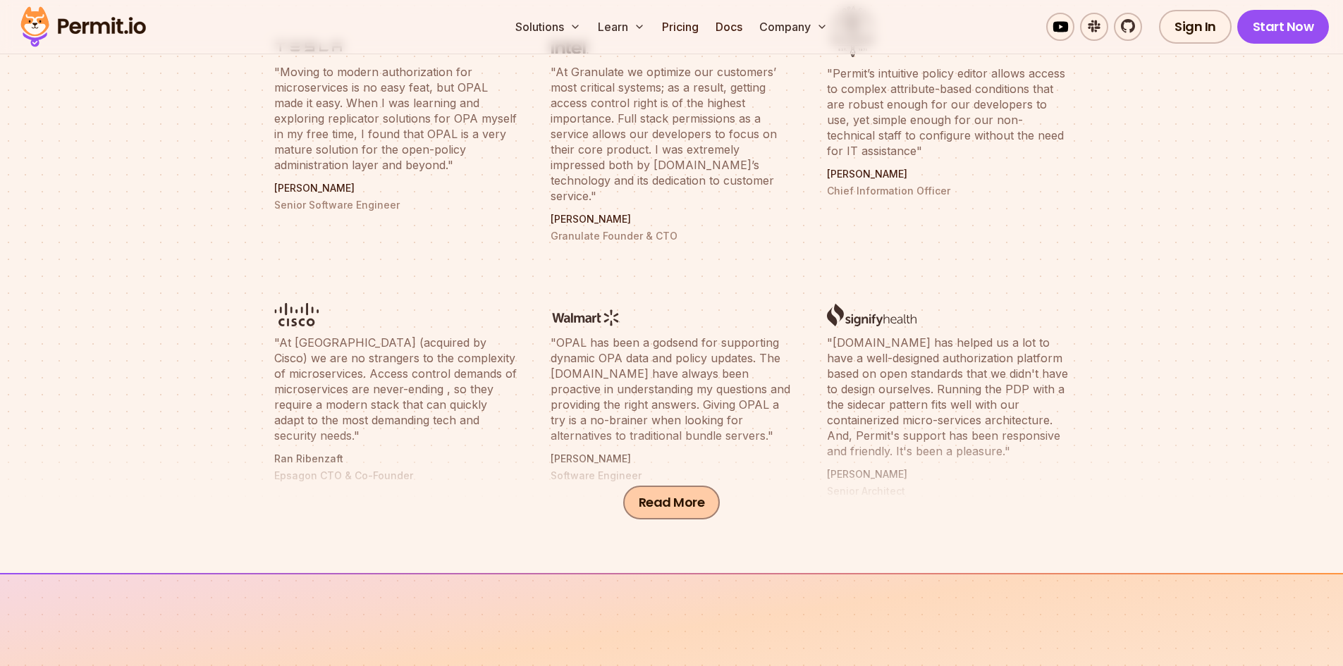
click at [676, 517] on button "Read More" at bounding box center [671, 503] width 97 height 34
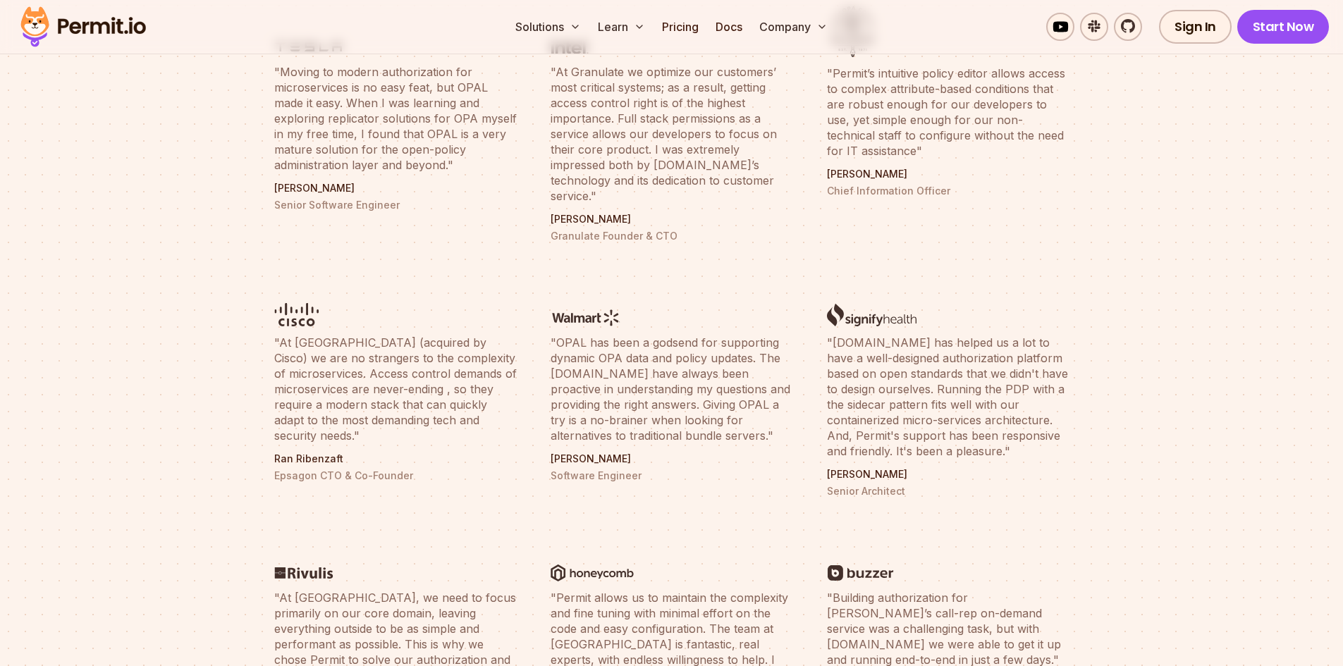
scroll to position [0, 0]
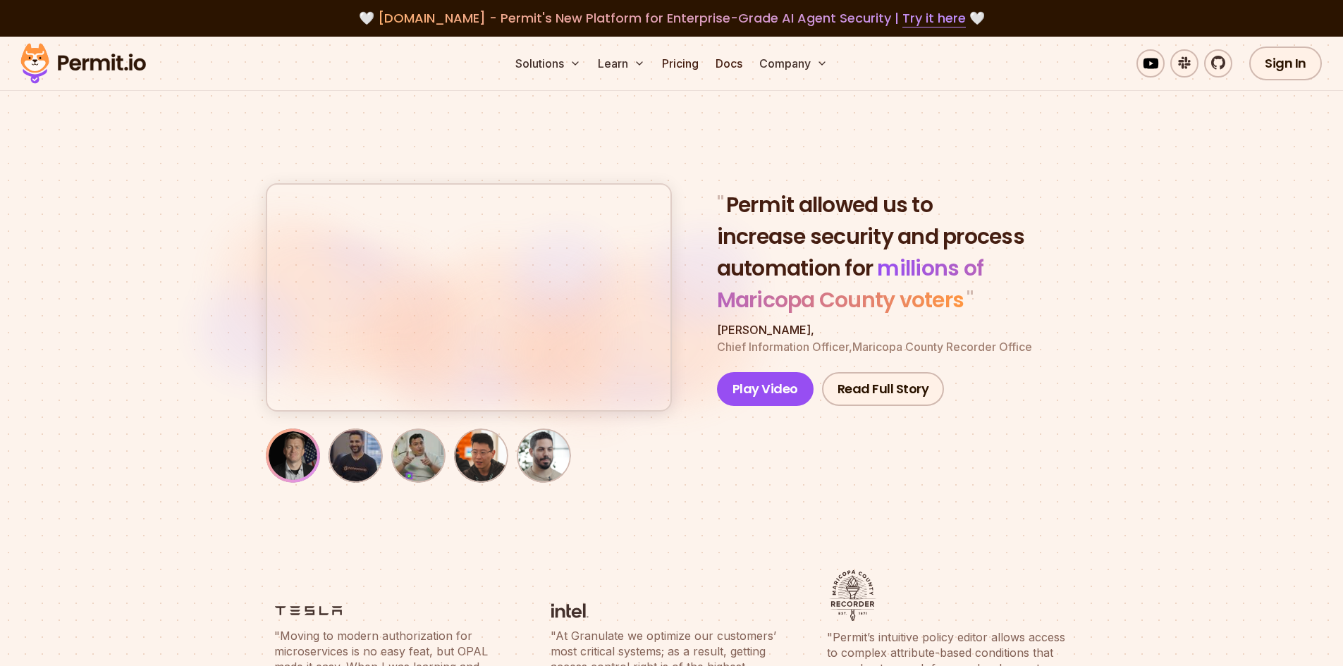
click at [358, 445] on img "button" at bounding box center [355, 455] width 49 height 49
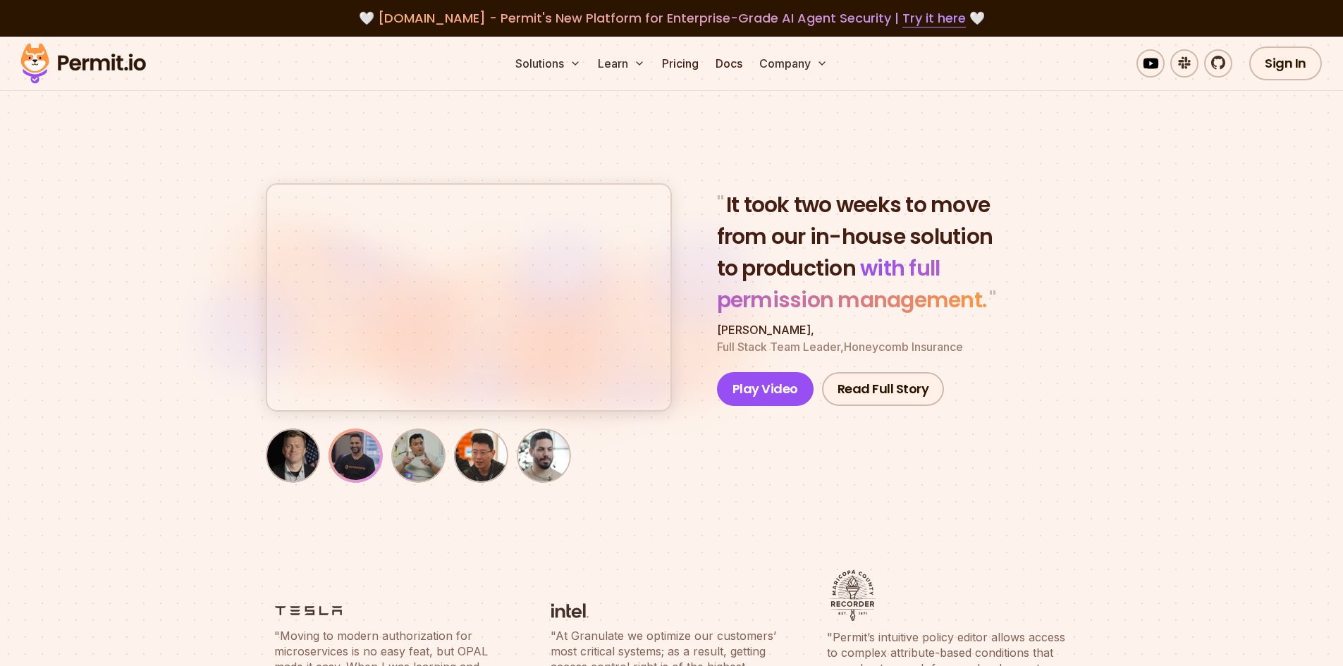
click at [416, 460] on img "button" at bounding box center [418, 455] width 49 height 49
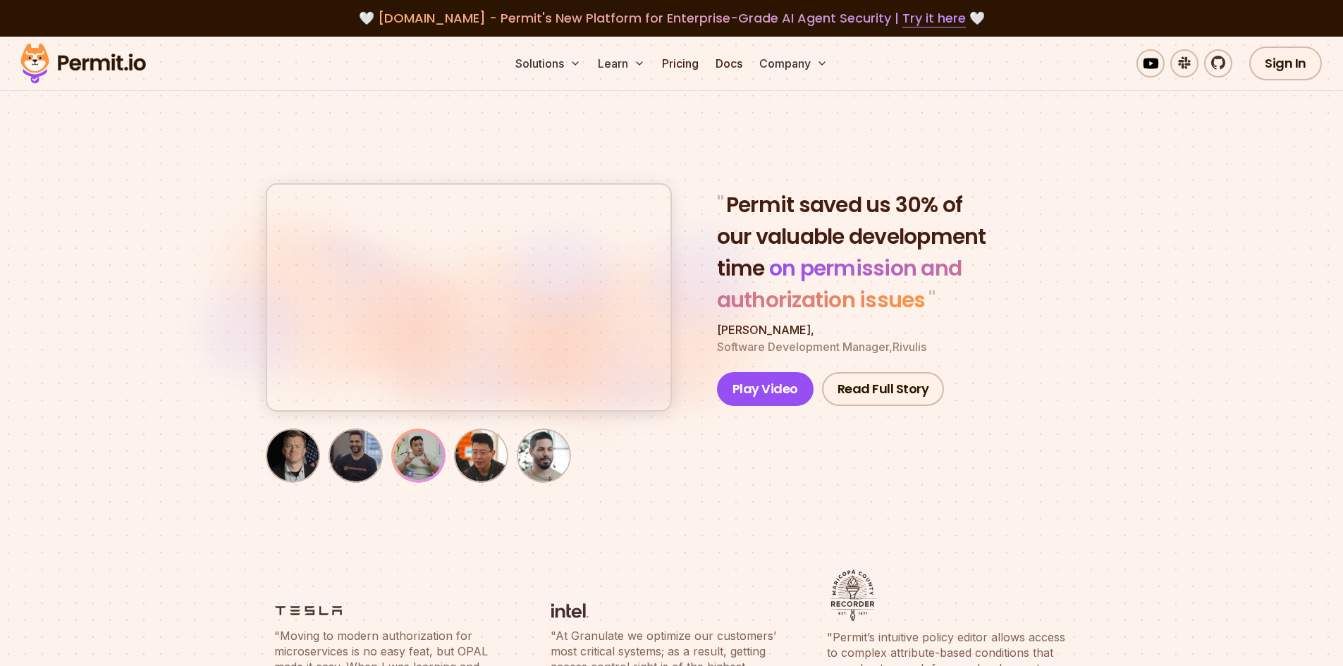
click at [457, 465] on img "button" at bounding box center [481, 455] width 49 height 49
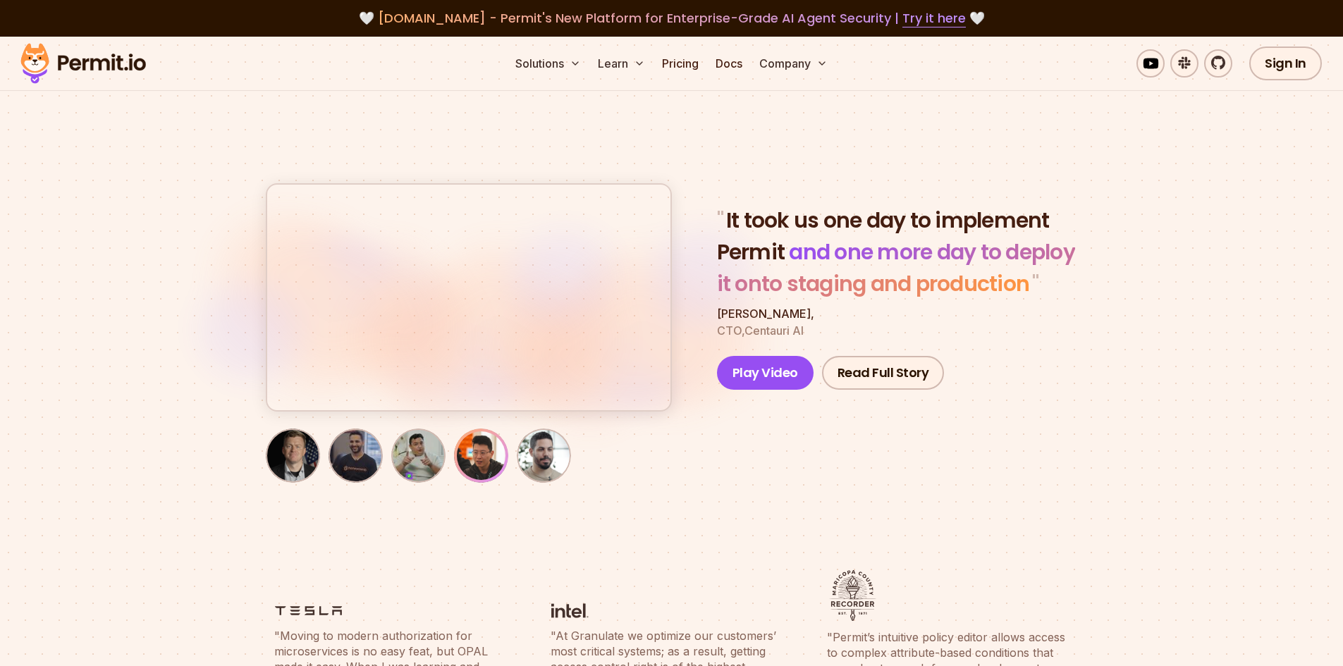
click at [551, 461] on img "button" at bounding box center [544, 455] width 49 height 49
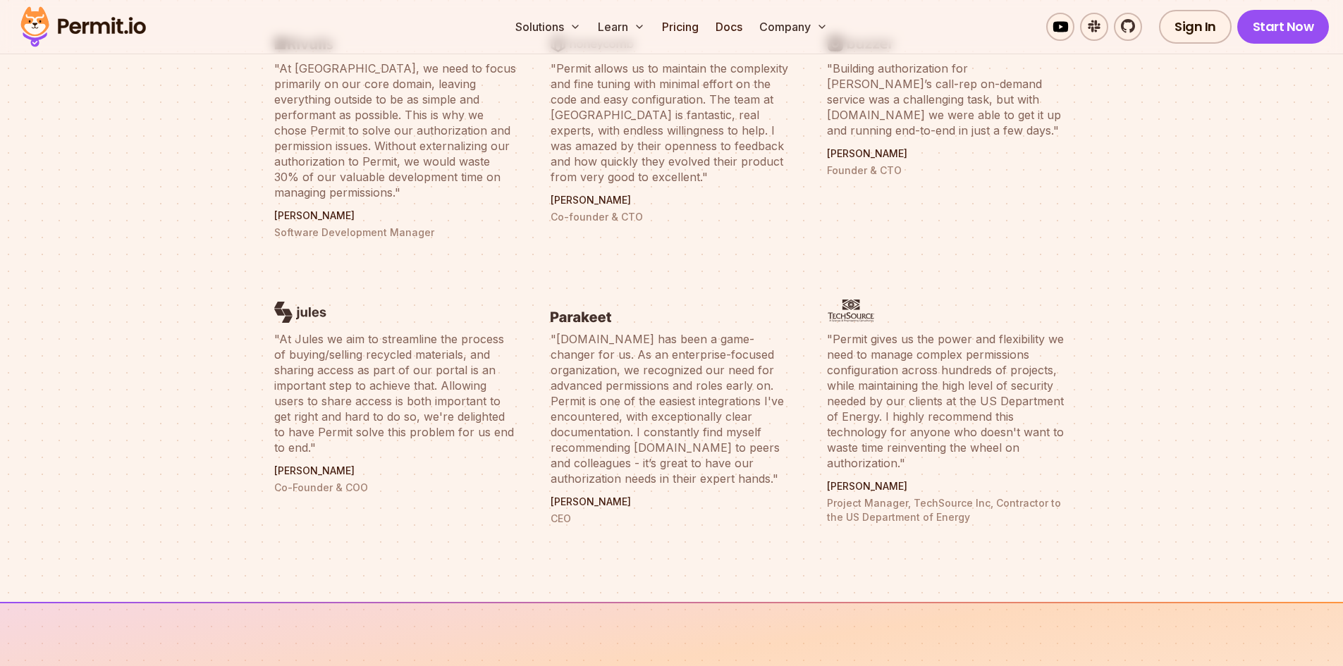
scroll to position [1128, 0]
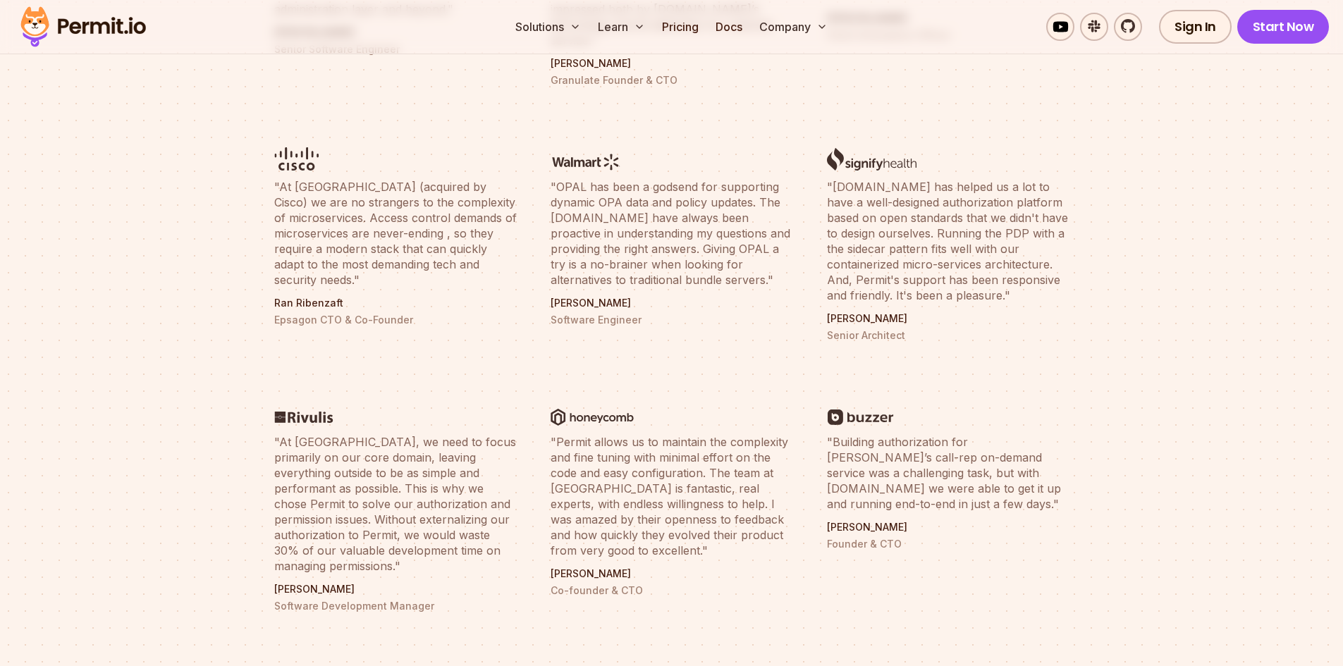
scroll to position [705, 0]
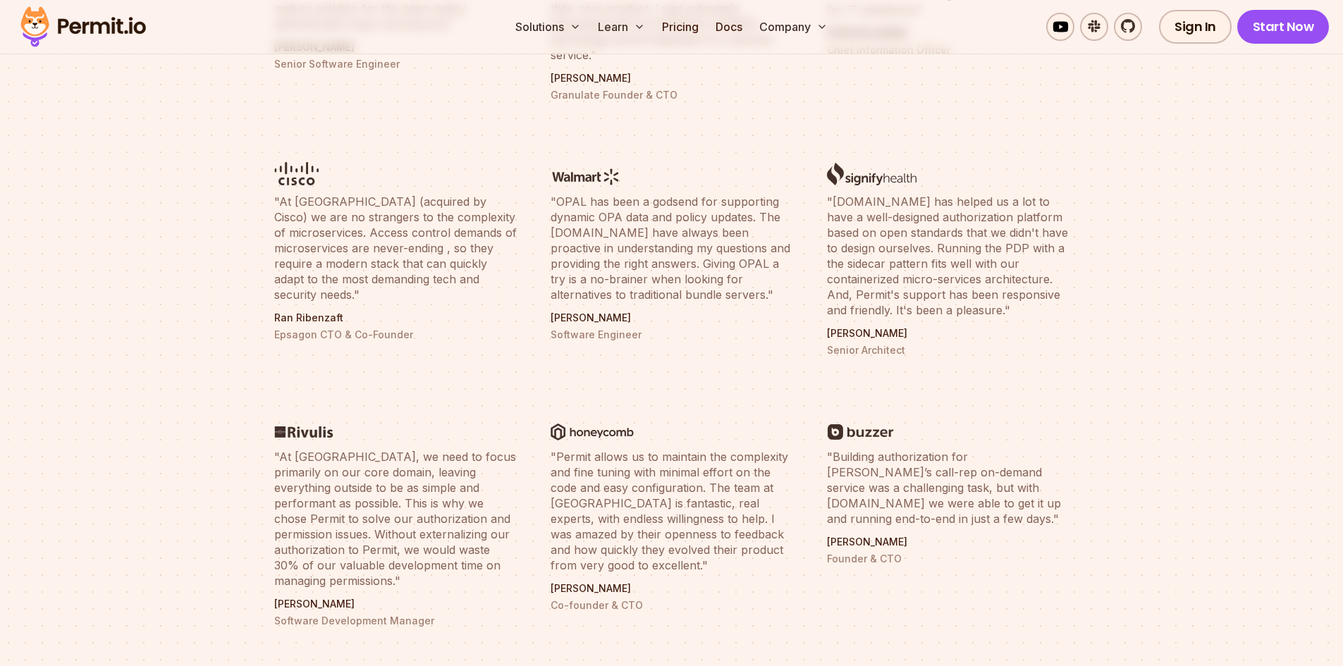
click at [663, 511] on blockquote ""Permit allows us to maintain the complexity and fine tuning with minimal effor…" at bounding box center [672, 511] width 243 height 124
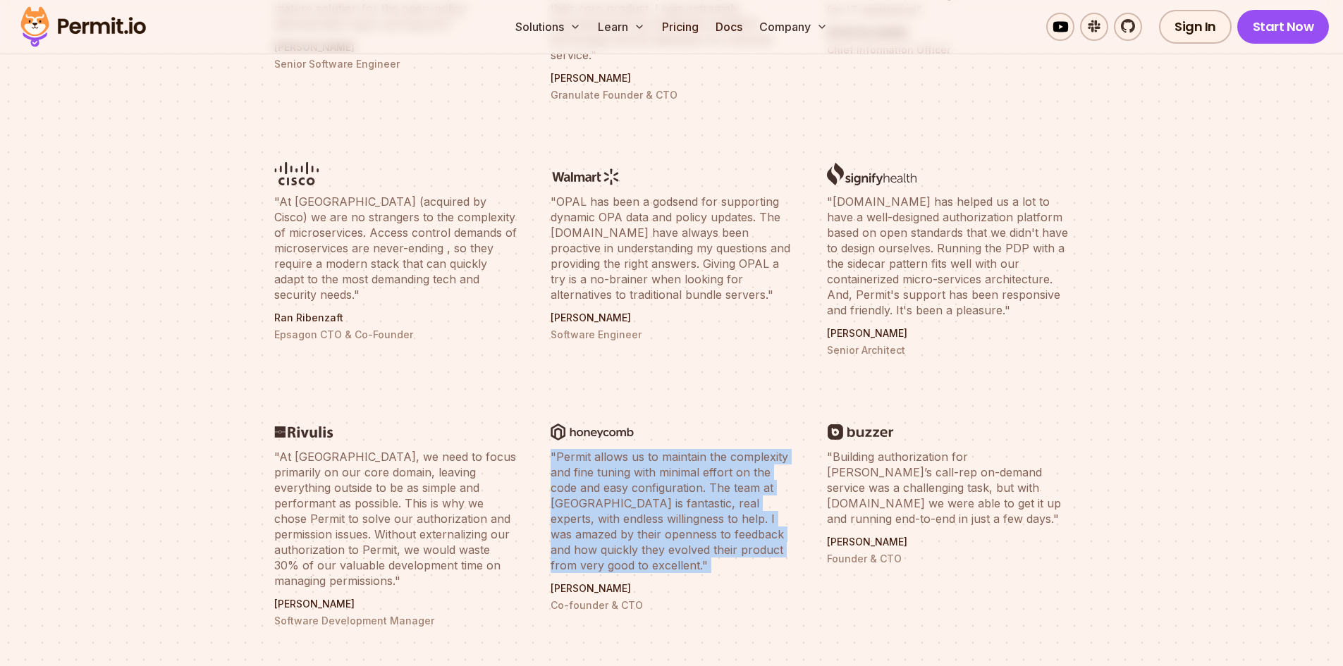
click at [663, 511] on blockquote ""Permit allows us to maintain the complexity and fine tuning with minimal effor…" at bounding box center [672, 511] width 243 height 124
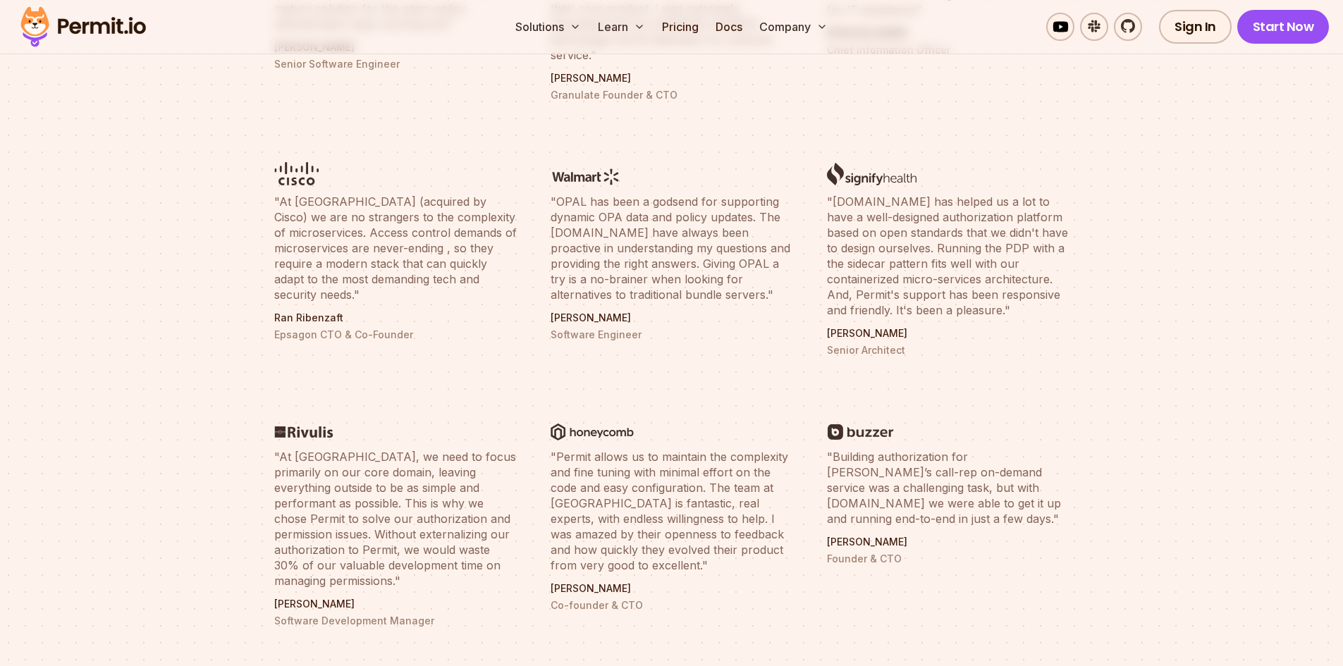
click at [405, 491] on blockquote ""At Rivulis, we need to focus primarily on our core domain, leaving everything …" at bounding box center [395, 519] width 243 height 140
click at [666, 222] on blockquote ""OPAL has been a godsend for supporting dynamic OPA data and policy updates. Th…" at bounding box center [672, 248] width 243 height 109
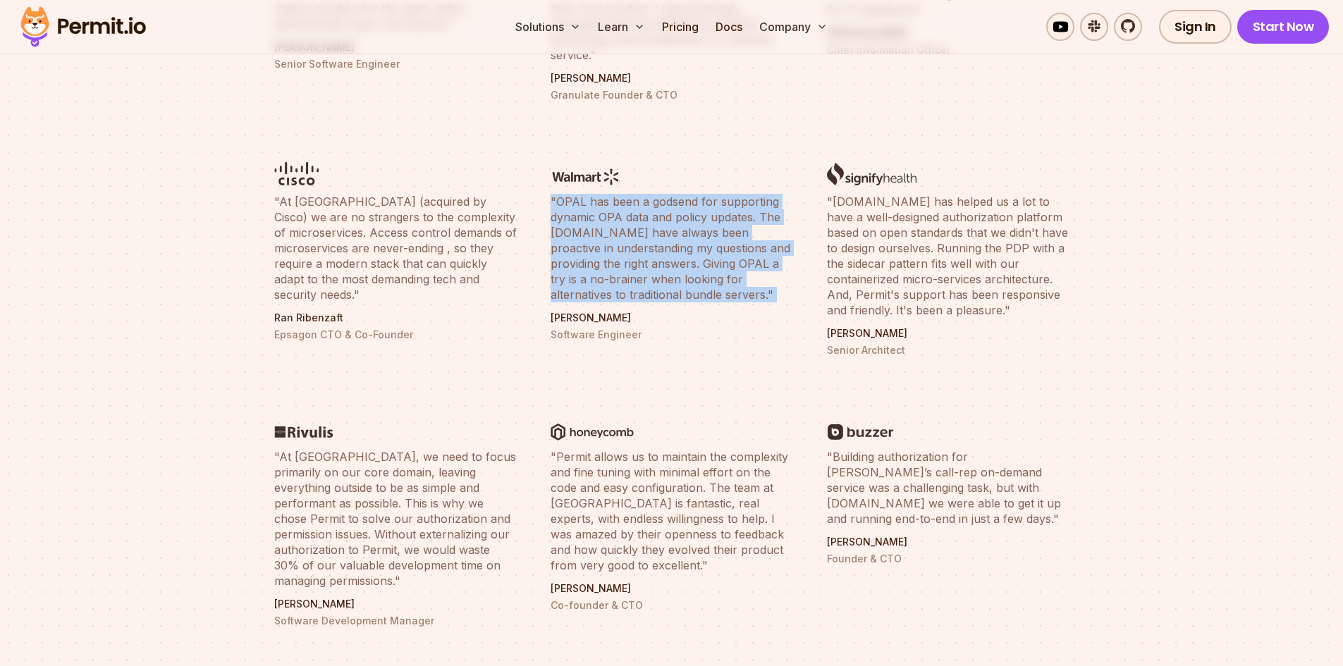
click at [666, 222] on blockquote ""OPAL has been a godsend for supporting dynamic OPA data and policy updates. Th…" at bounding box center [672, 248] width 243 height 109
click at [685, 290] on li ""OPAL has been a godsend for supporting dynamic OPA data and policy updates. Th…" at bounding box center [671, 247] width 259 height 238
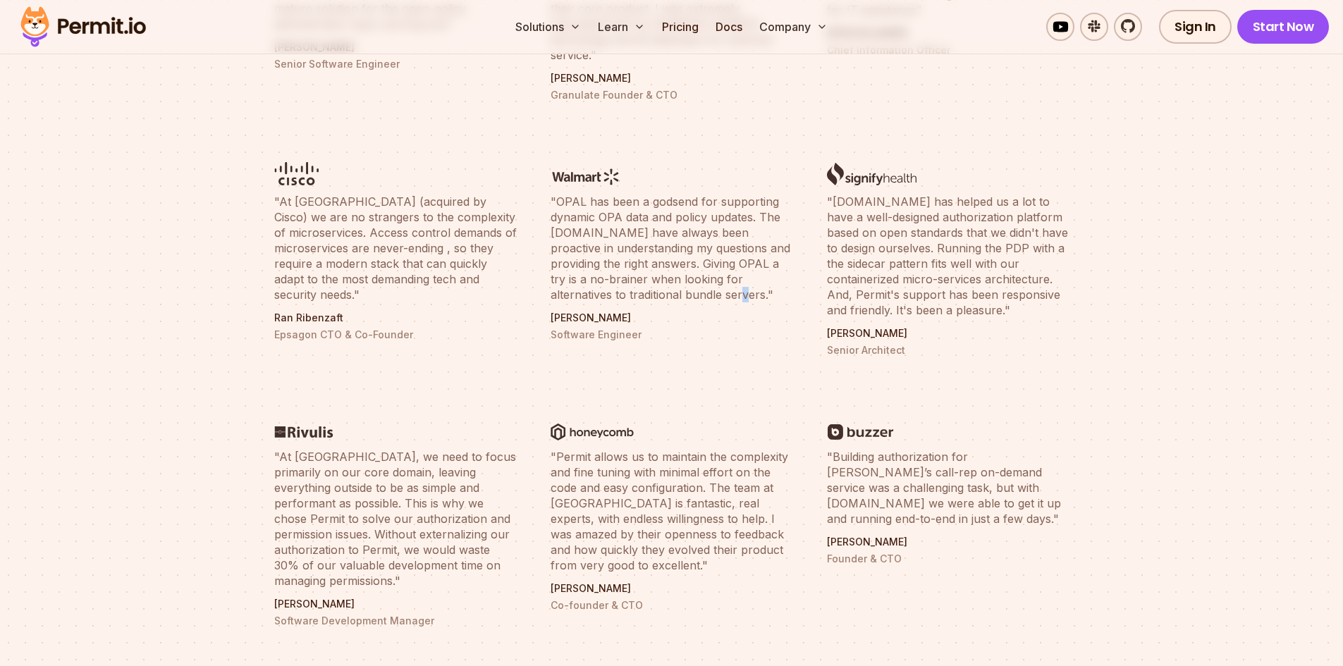
click at [685, 290] on li ""OPAL has been a godsend for supporting dynamic OPA data and policy updates. Th…" at bounding box center [671, 247] width 259 height 238
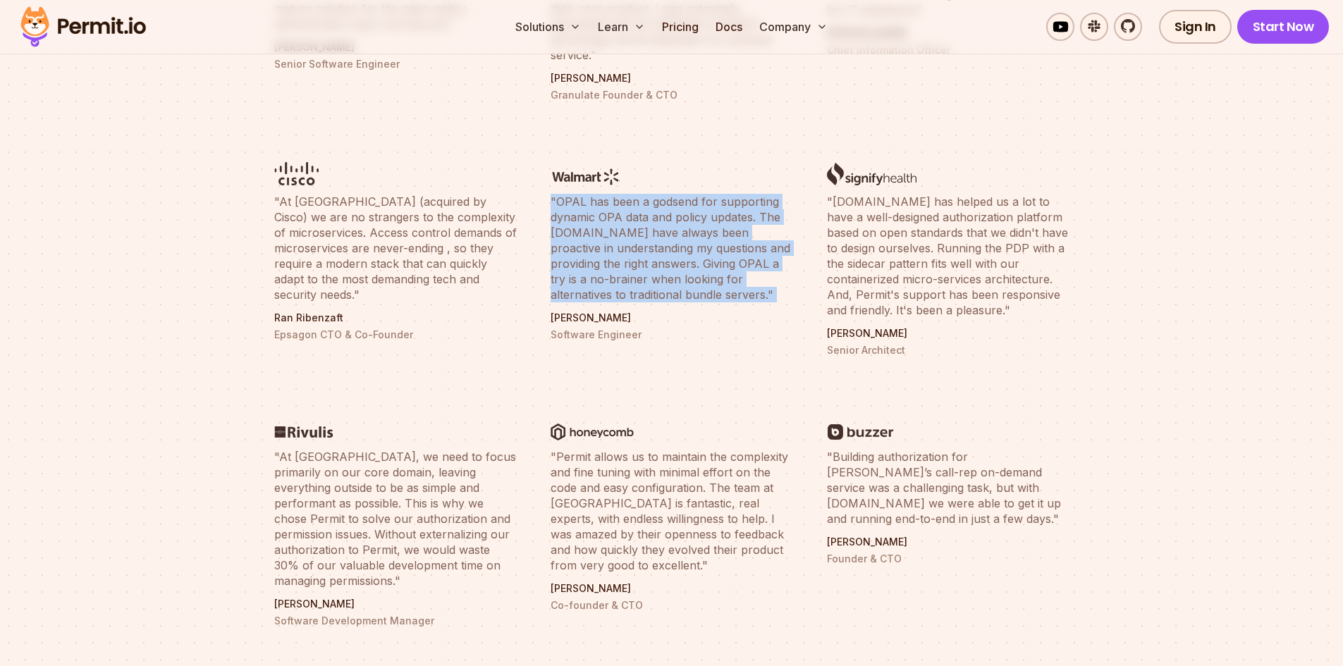
drag, startPoint x: 685, startPoint y: 290, endPoint x: 700, endPoint y: 250, distance: 42.4
click at [700, 250] on li ""OPAL has been a godsend for supporting dynamic OPA data and policy updates. Th…" at bounding box center [671, 247] width 259 height 238
click at [700, 250] on blockquote ""OPAL has been a godsend for supporting dynamic OPA data and policy updates. Th…" at bounding box center [672, 248] width 243 height 109
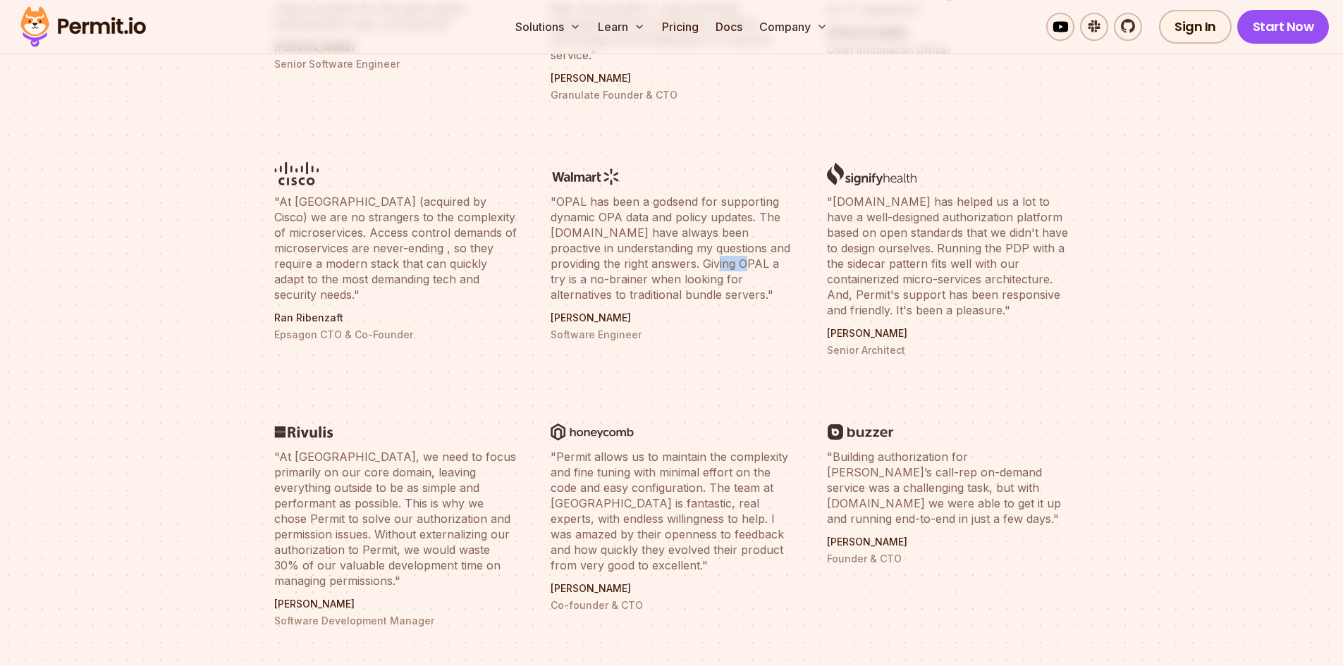
click at [700, 250] on blockquote ""OPAL has been a godsend for supporting dynamic OPA data and policy updates. Th…" at bounding box center [672, 248] width 243 height 109
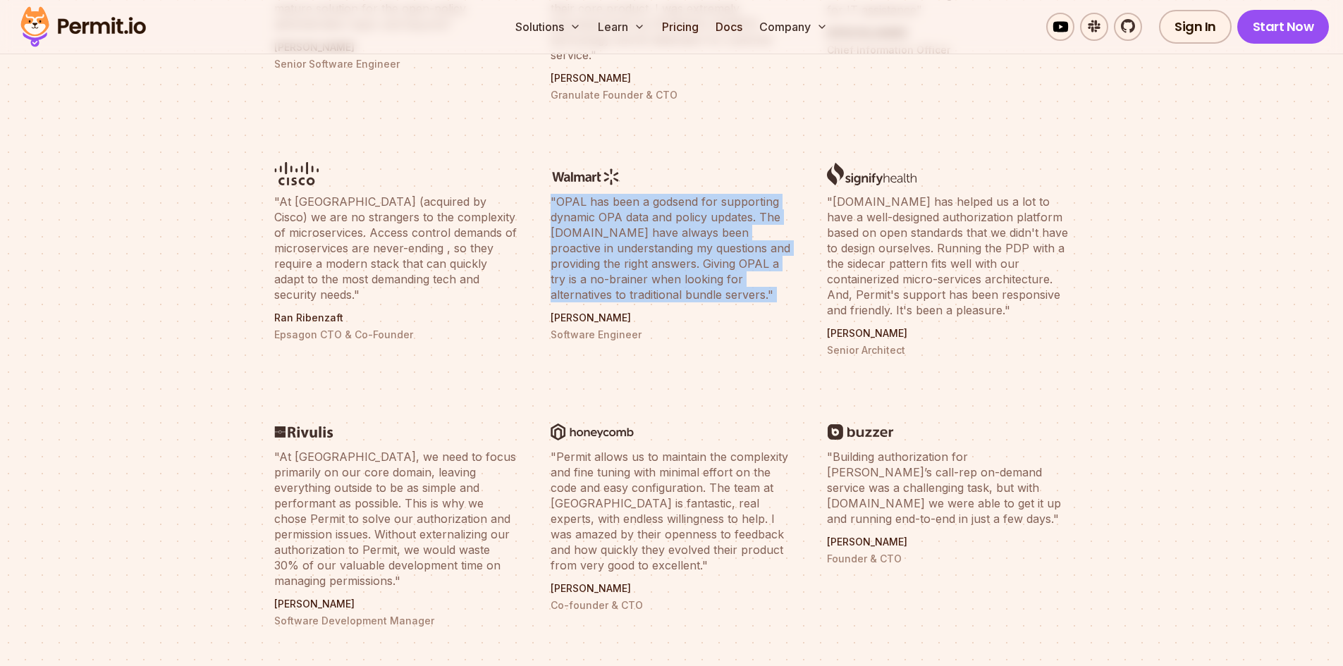
click at [700, 250] on blockquote ""OPAL has been a godsend for supporting dynamic OPA data and policy updates. Th…" at bounding box center [672, 248] width 243 height 109
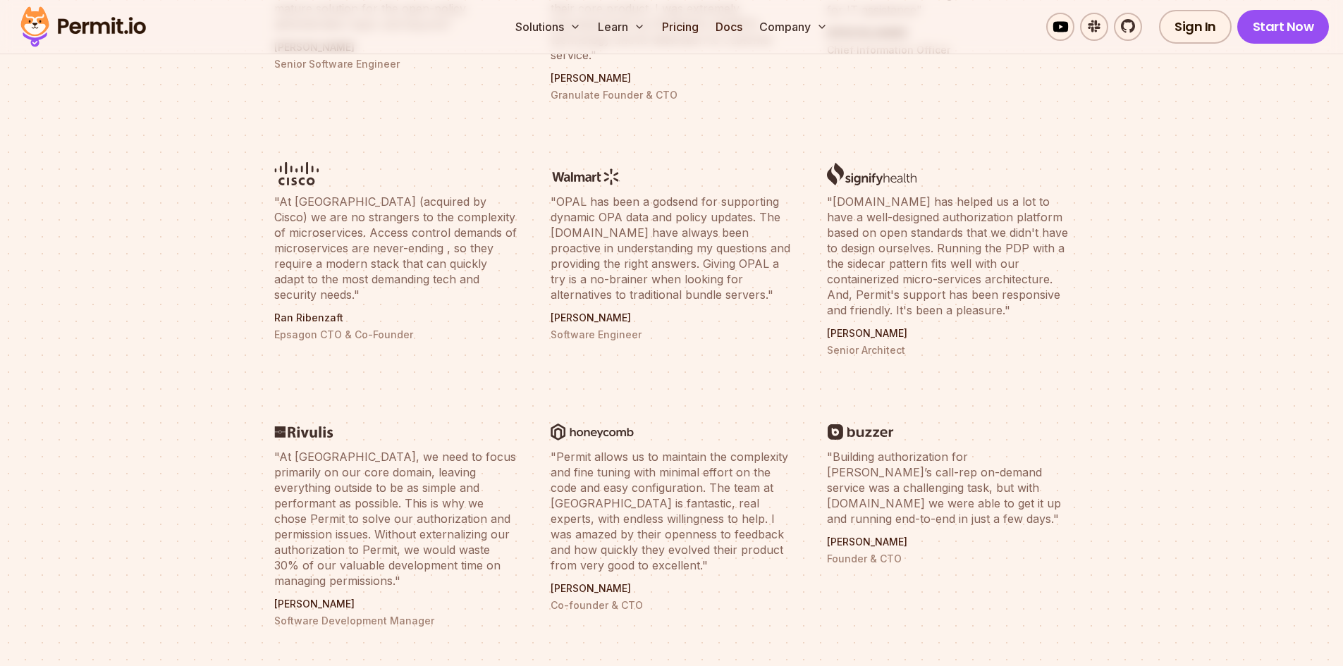
click at [893, 222] on blockquote ""Permit.io has helped us a lot to have a well-designed authorization platform b…" at bounding box center [948, 256] width 243 height 124
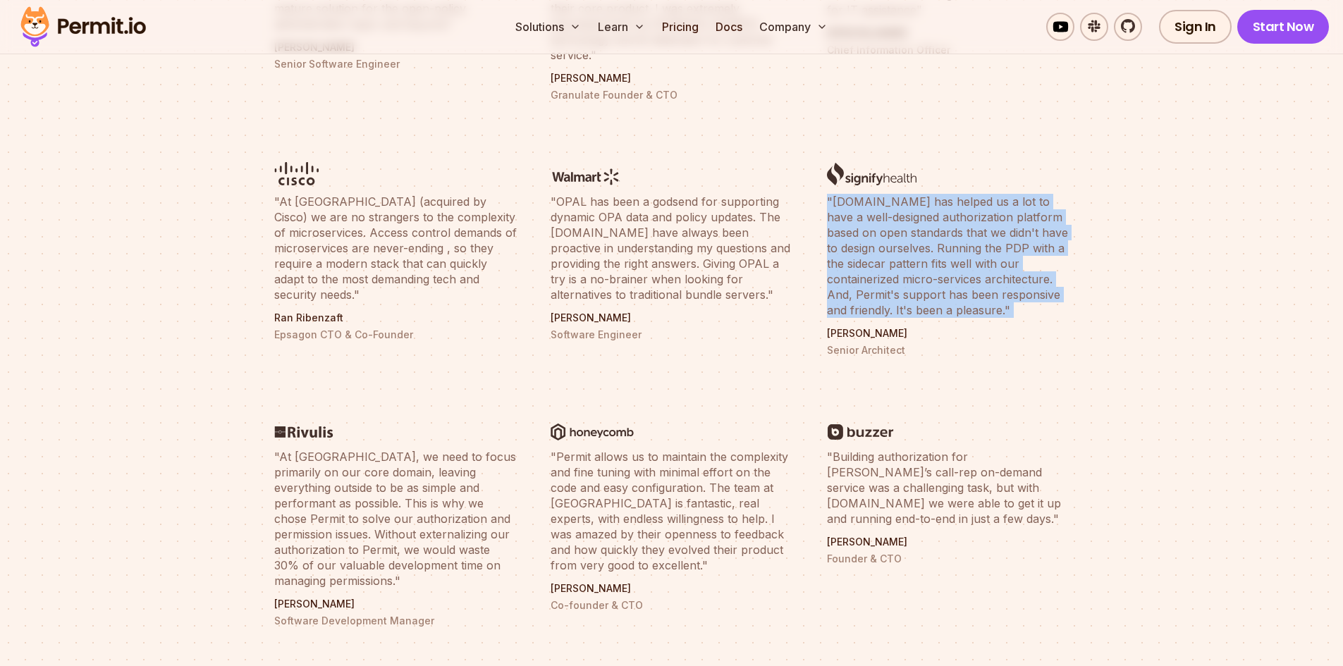
click at [893, 222] on blockquote ""Permit.io has helped us a lot to have a well-designed authorization platform b…" at bounding box center [948, 256] width 243 height 124
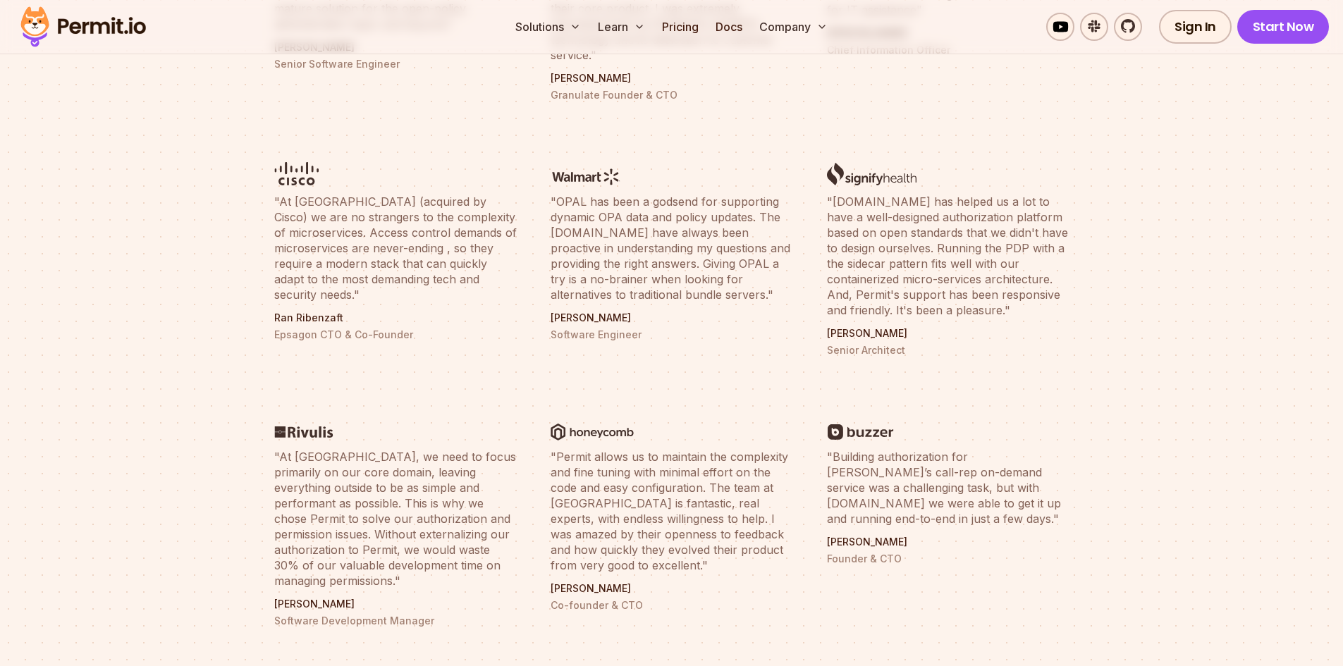
click at [852, 343] on p "Senior Architect" at bounding box center [948, 350] width 243 height 14
click at [889, 209] on blockquote ""Permit.io has helped us a lot to have a well-designed authorization platform b…" at bounding box center [948, 256] width 243 height 124
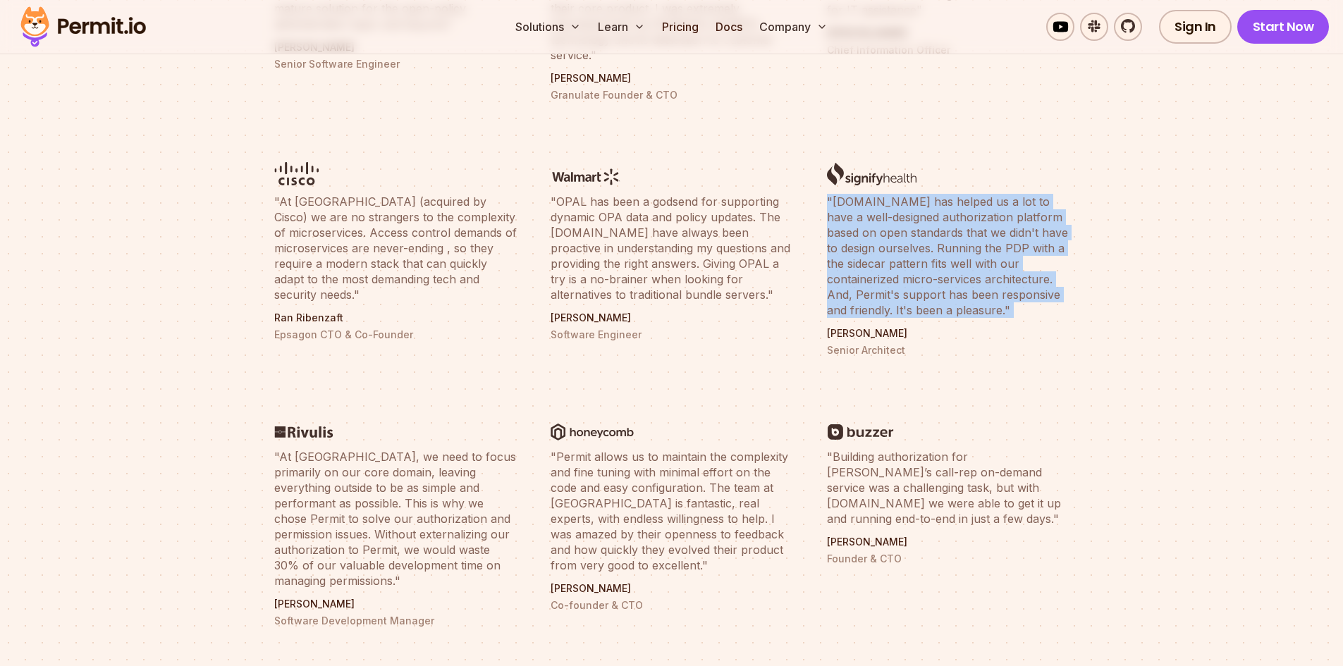
click at [889, 209] on blockquote ""Permit.io has helped us a lot to have a well-designed authorization platform b…" at bounding box center [948, 256] width 243 height 124
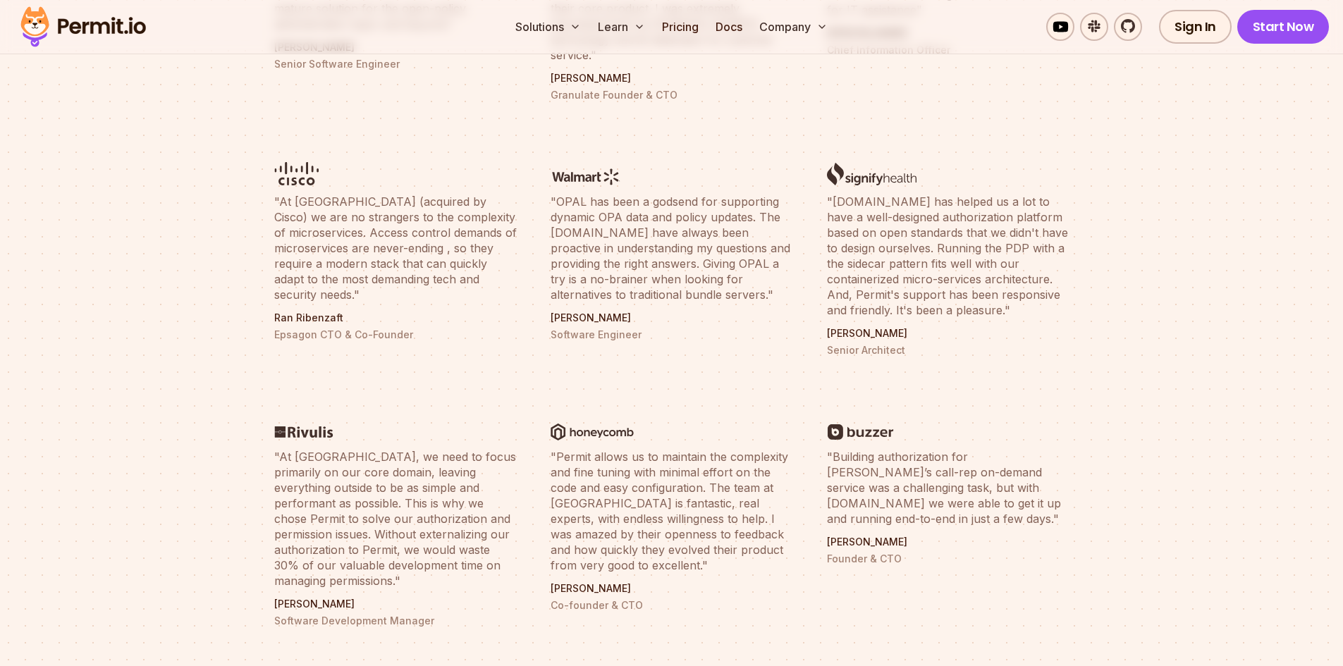
click at [564, 339] on li ""OPAL has been a godsend for supporting dynamic OPA data and policy updates. Th…" at bounding box center [671, 247] width 259 height 238
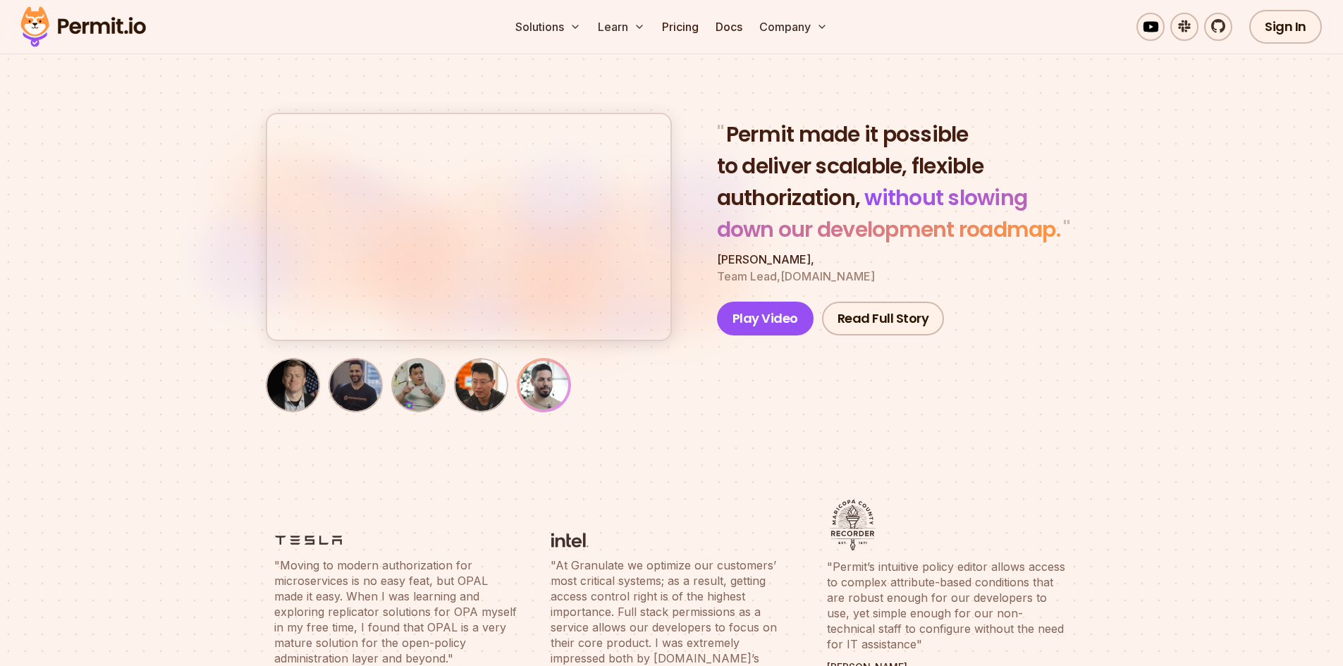
scroll to position [0, 0]
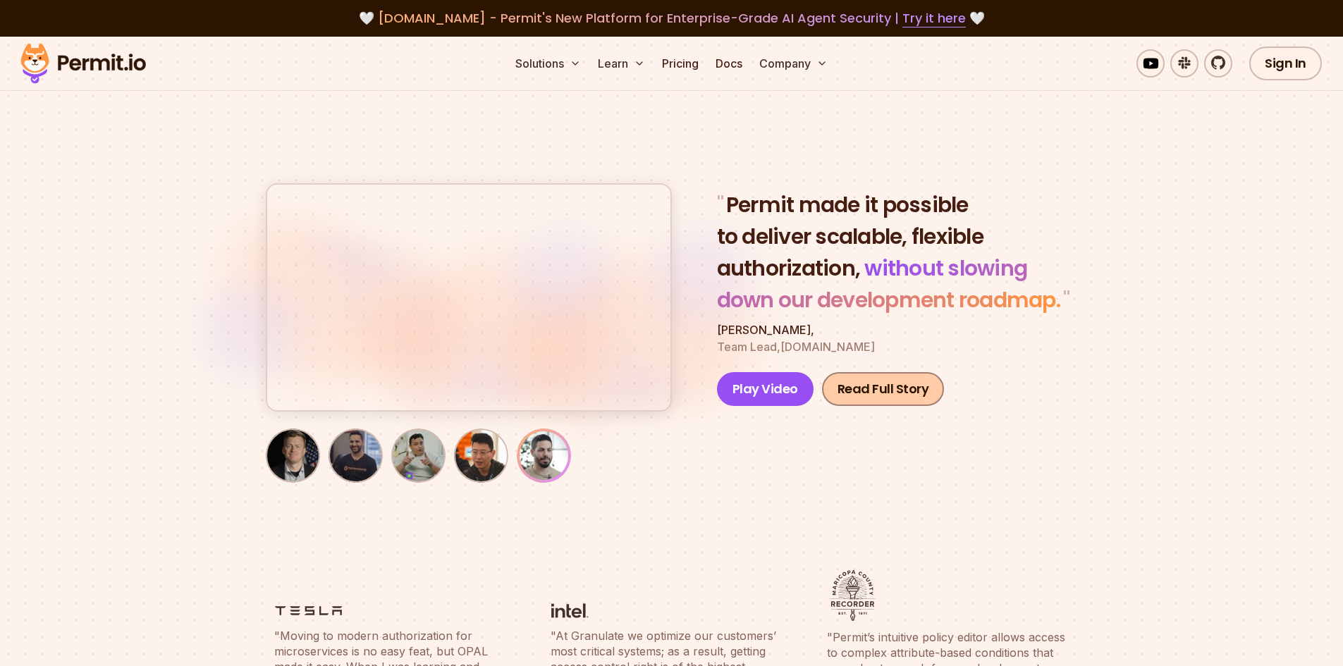
click at [895, 393] on link "Read Full Story" at bounding box center [883, 389] width 123 height 34
click at [467, 456] on img "button" at bounding box center [481, 455] width 49 height 49
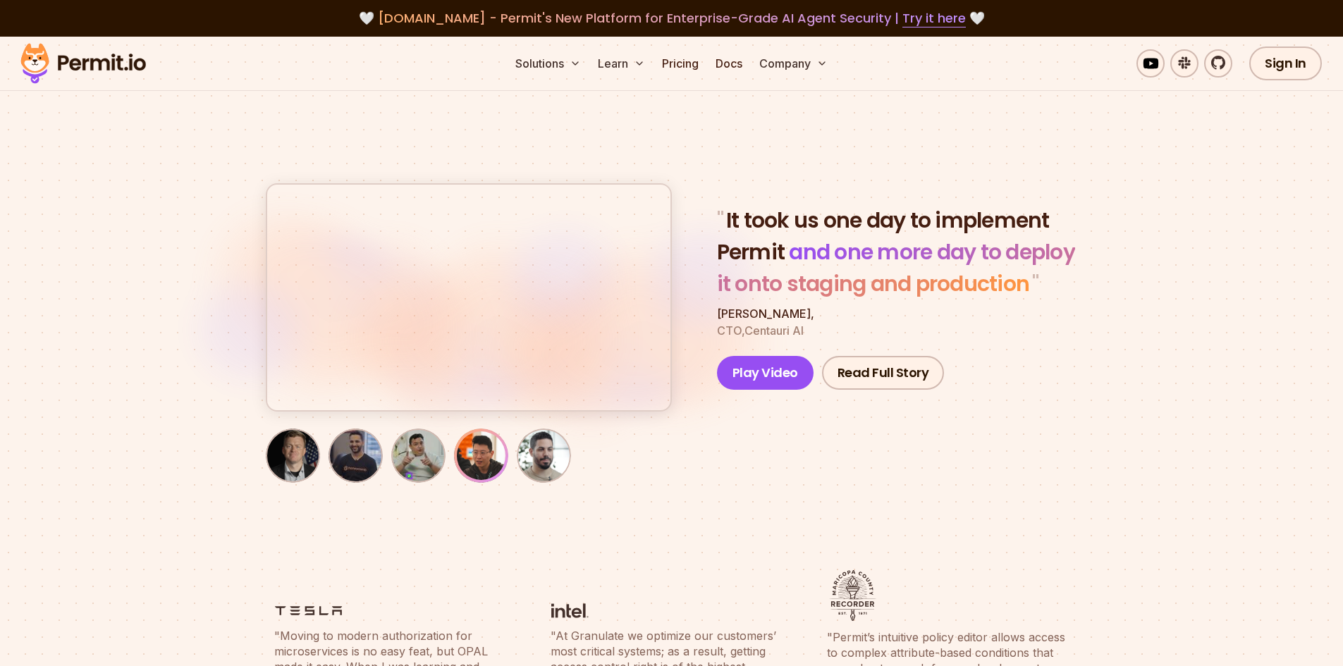
click at [431, 450] on img "button" at bounding box center [418, 455] width 49 height 49
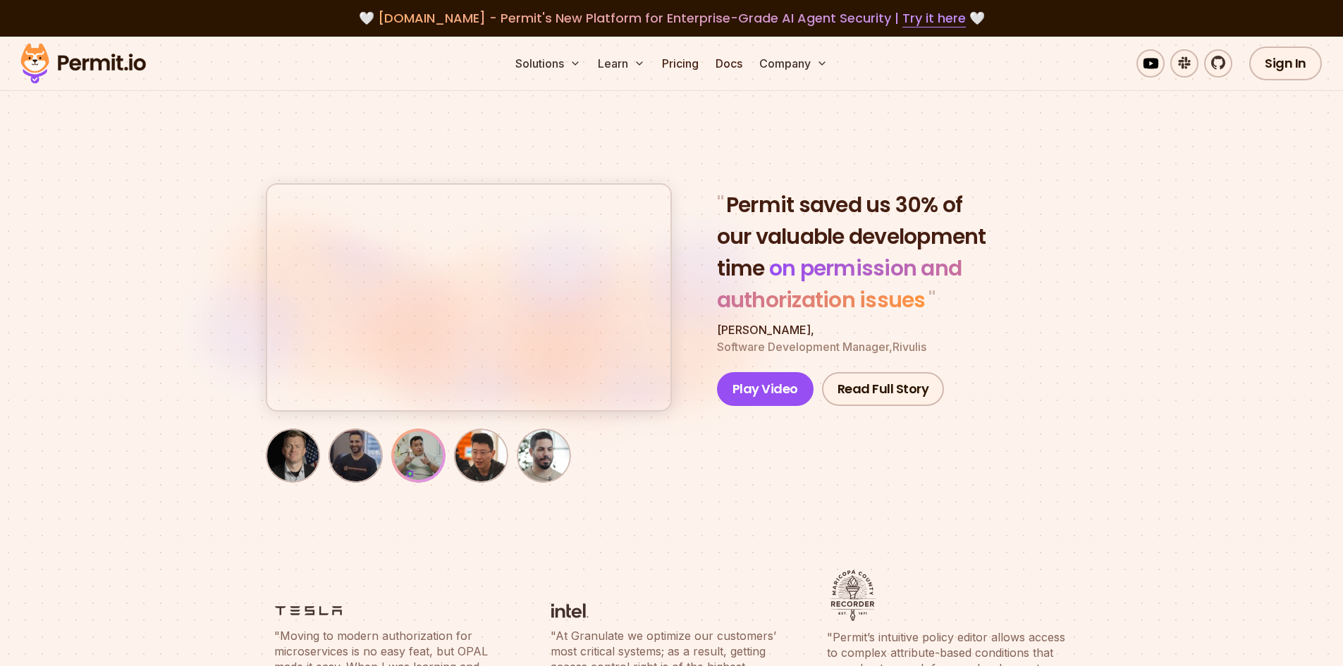
click at [372, 459] on img "button" at bounding box center [355, 455] width 49 height 49
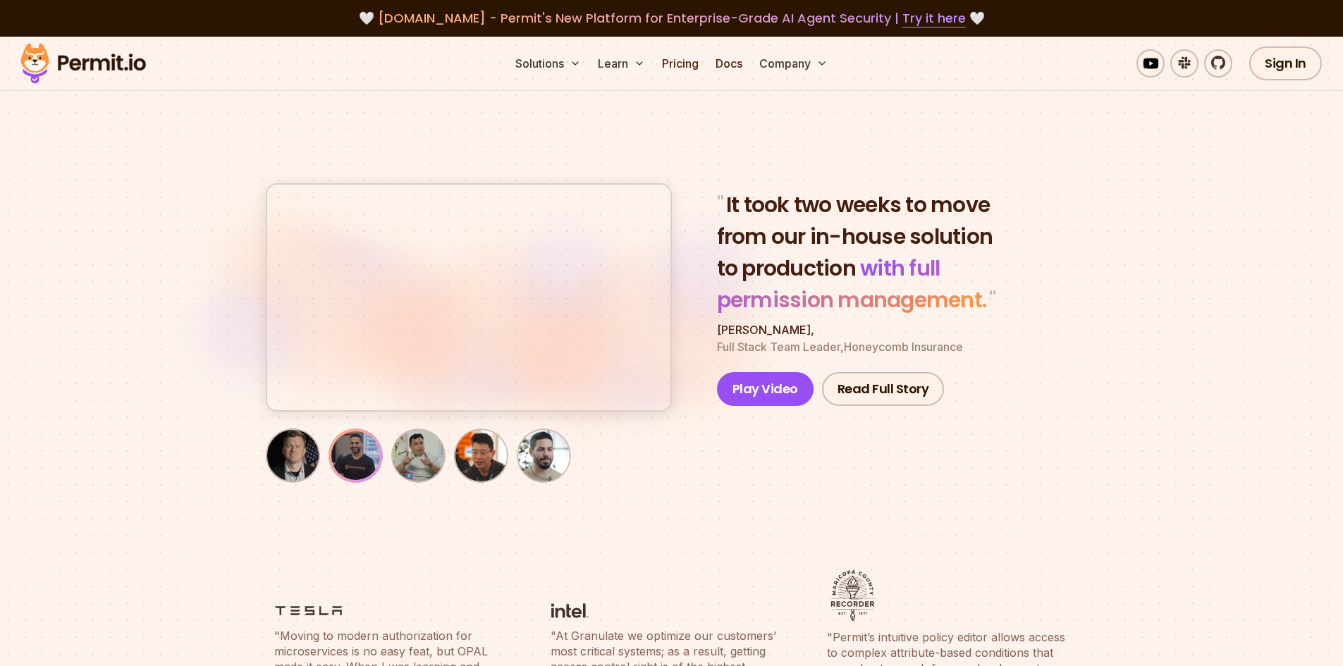
click at [410, 478] on img "button" at bounding box center [418, 455] width 49 height 49
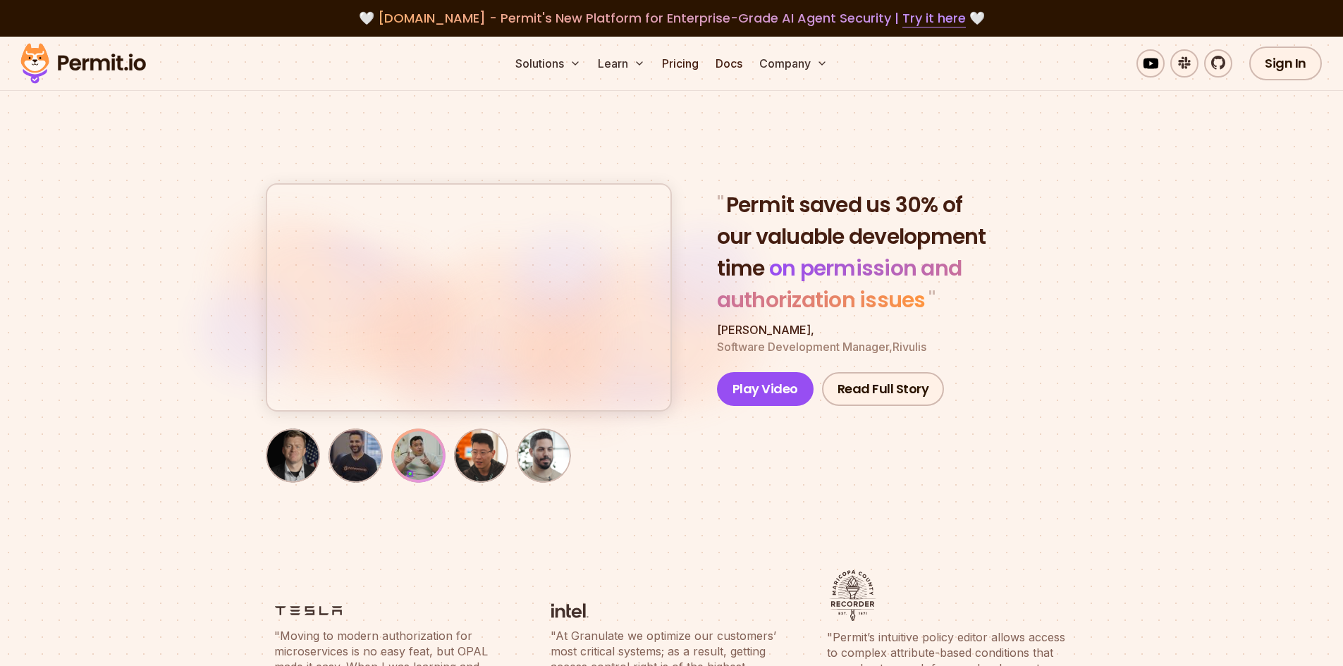
click at [659, 508] on section "" Permit saved us 30% of our valuable development time on permission and author…" at bounding box center [671, 294] width 1343 height 514
click at [520, 534] on section "" Permit saved us 30% of our valuable development time on permission and author…" at bounding box center [671, 294] width 1343 height 514
click at [354, 464] on img "button" at bounding box center [355, 455] width 49 height 49
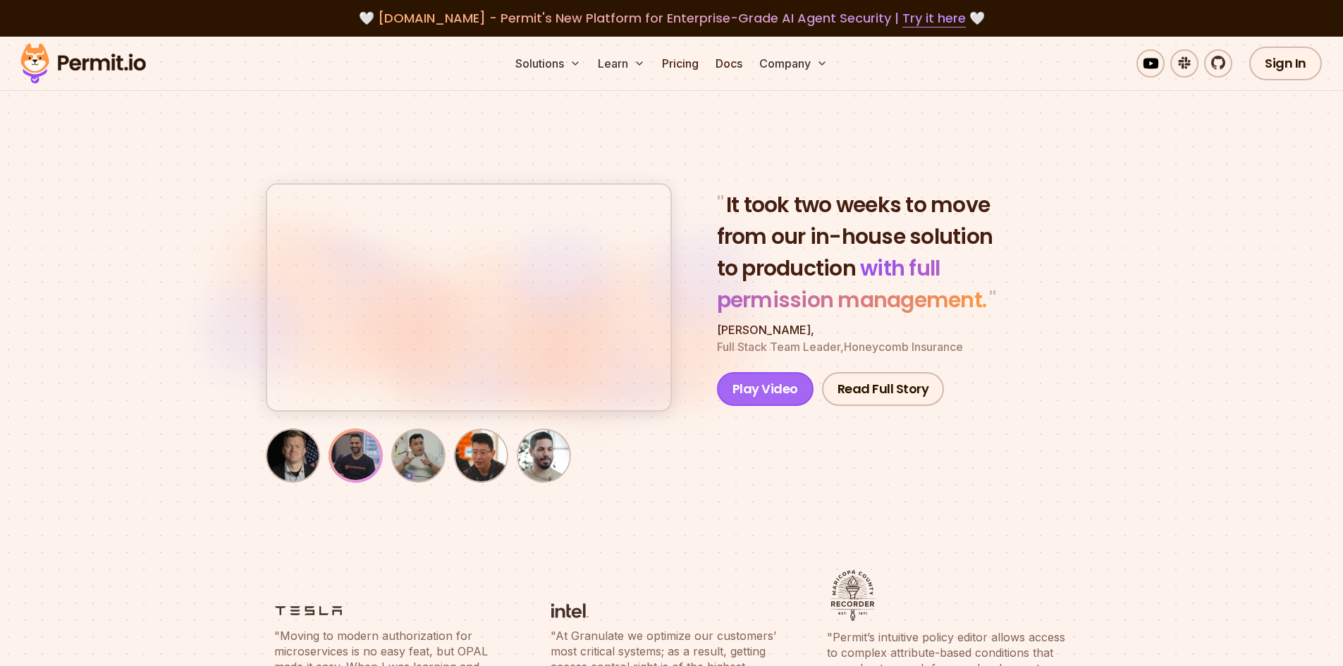
click at [761, 398] on button "Play Video" at bounding box center [765, 389] width 97 height 34
click at [563, 470] on img "button" at bounding box center [544, 455] width 49 height 49
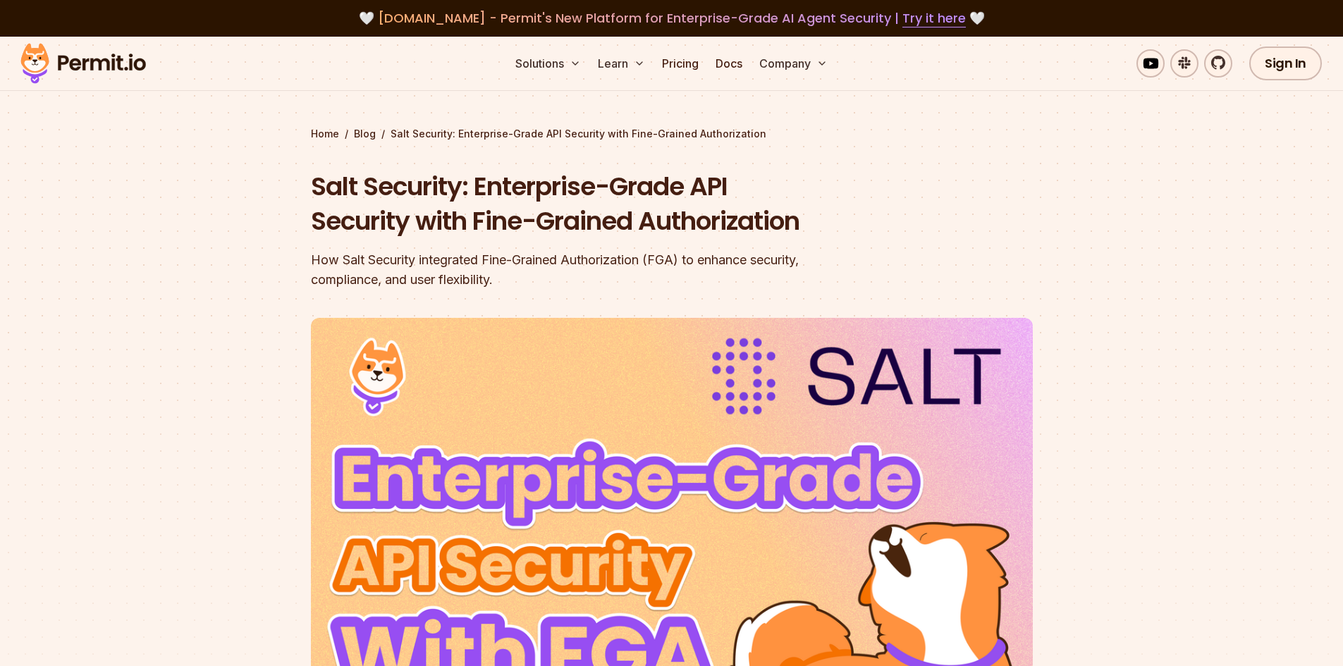
click at [776, 268] on div "How Salt Security integrated Fine-Grained Authorization (FGA) to enhance securi…" at bounding box center [581, 269] width 541 height 39
click at [635, 284] on div "How Salt Security integrated Fine-Grained Authorization (FGA) to enhance securi…" at bounding box center [581, 269] width 541 height 39
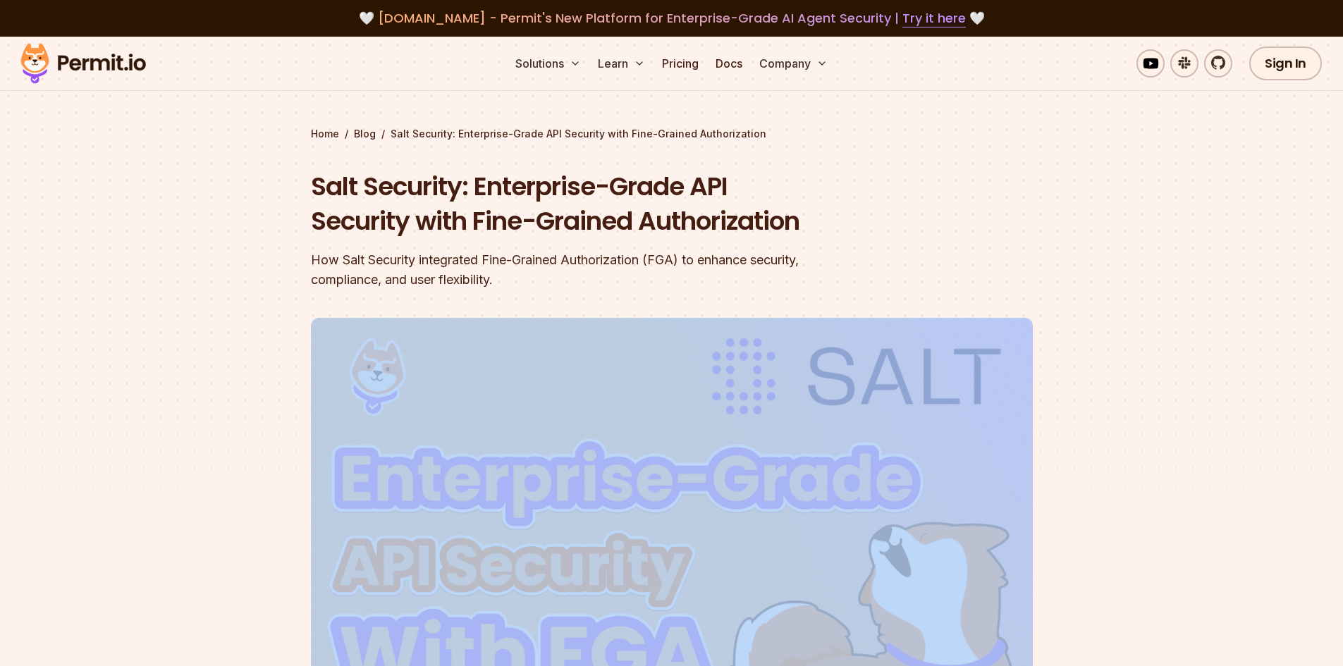
click at [635, 284] on div "How Salt Security integrated Fine-Grained Authorization (FGA) to enhance securi…" at bounding box center [581, 269] width 541 height 39
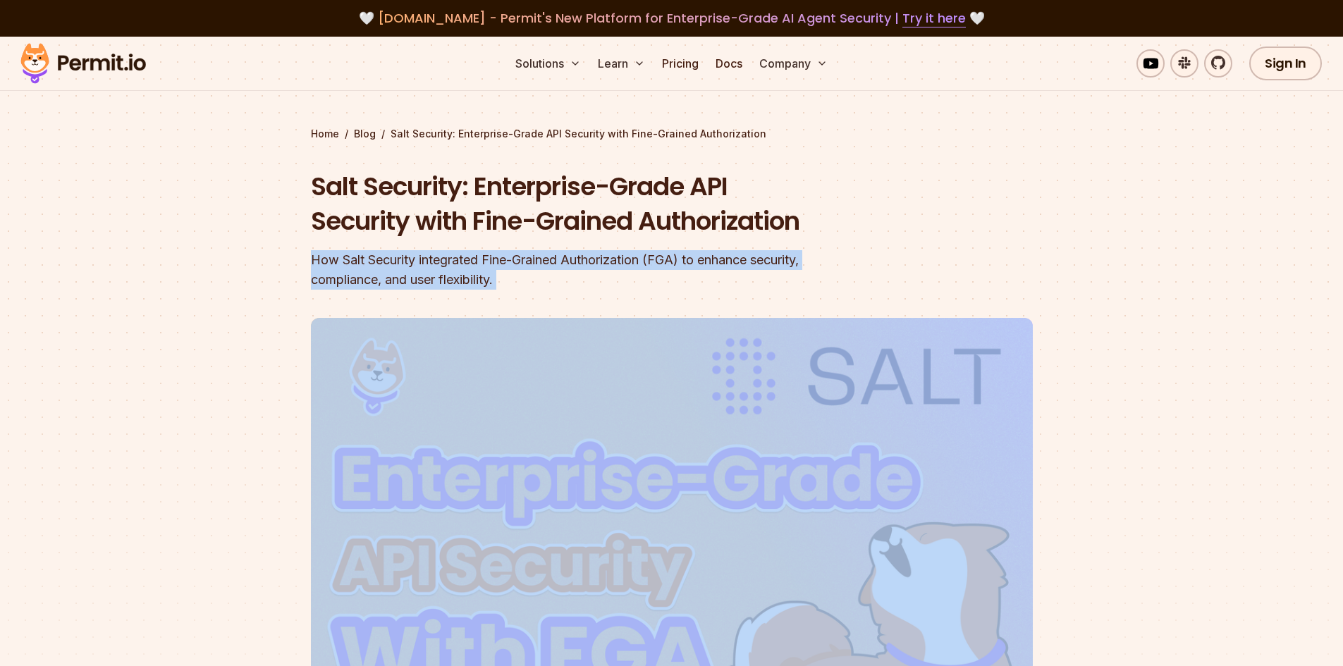
click at [635, 284] on div "How Salt Security integrated Fine-Grained Authorization (FGA) to enhance securi…" at bounding box center [581, 269] width 541 height 39
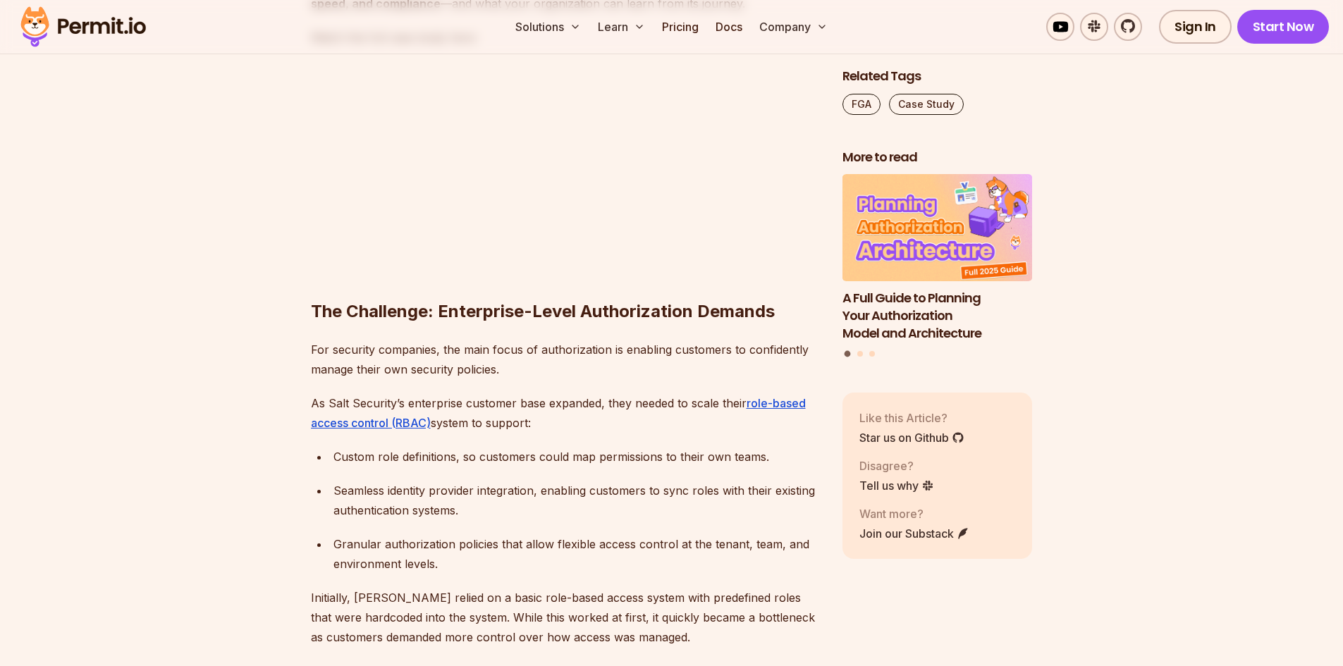
scroll to position [1551, 0]
